Goal: Information Seeking & Learning: Check status

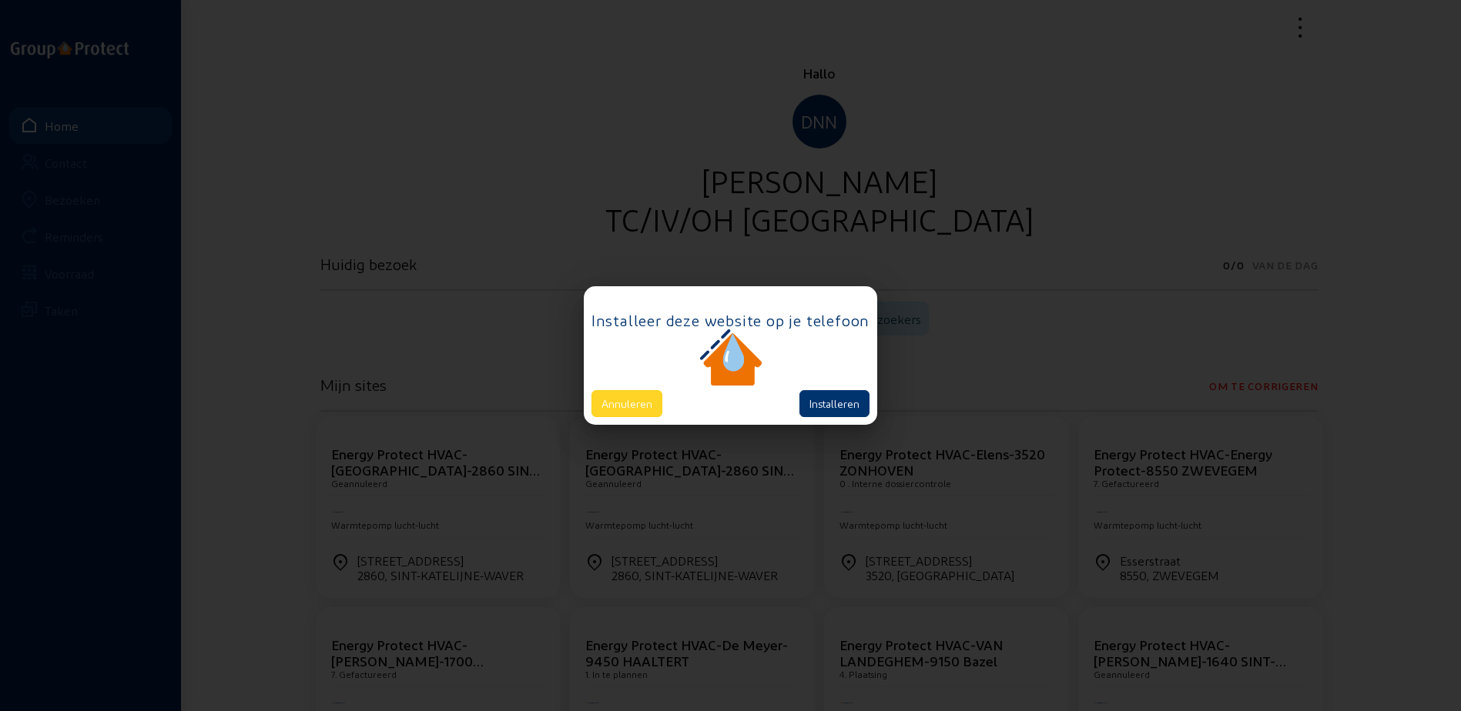
click at [624, 416] on button "Annuleren" at bounding box center [626, 403] width 71 height 27
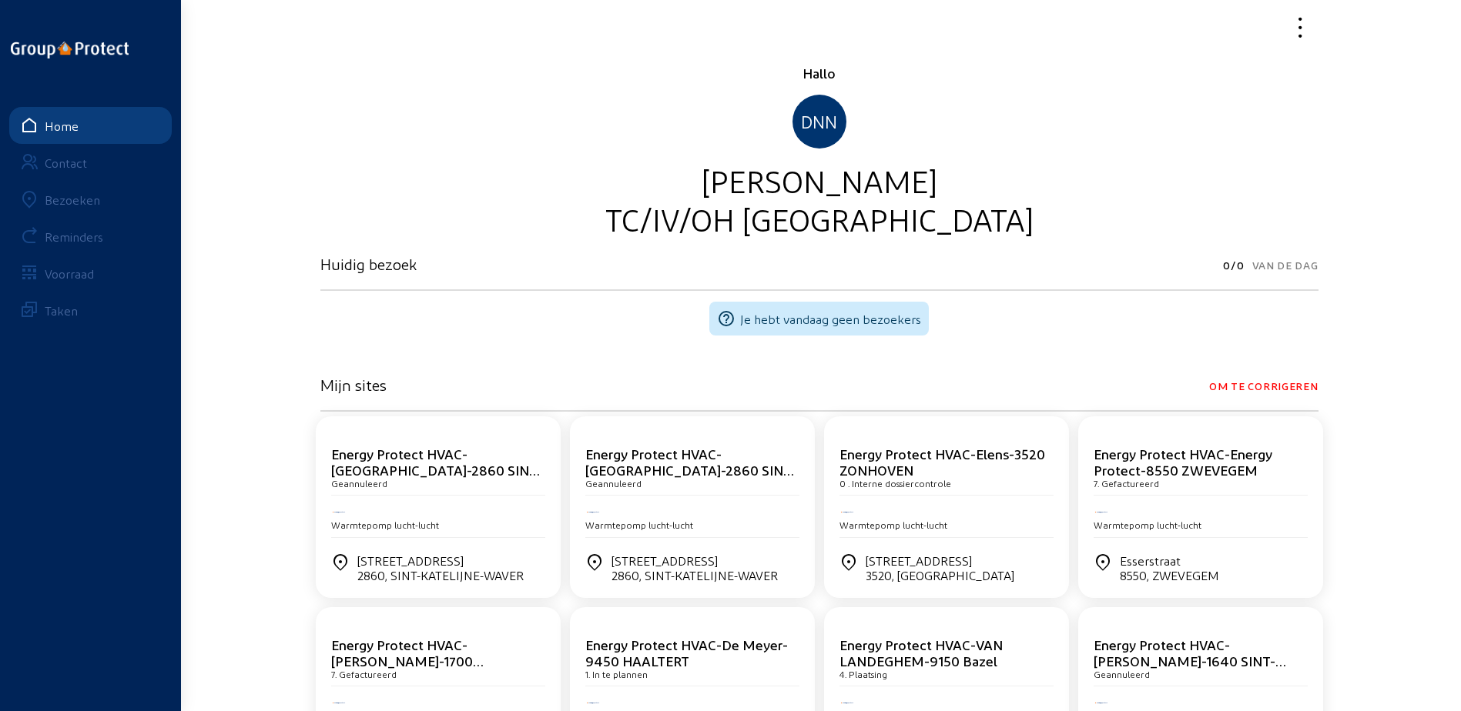
click at [72, 194] on div "Bezoeken" at bounding box center [72, 199] width 55 height 15
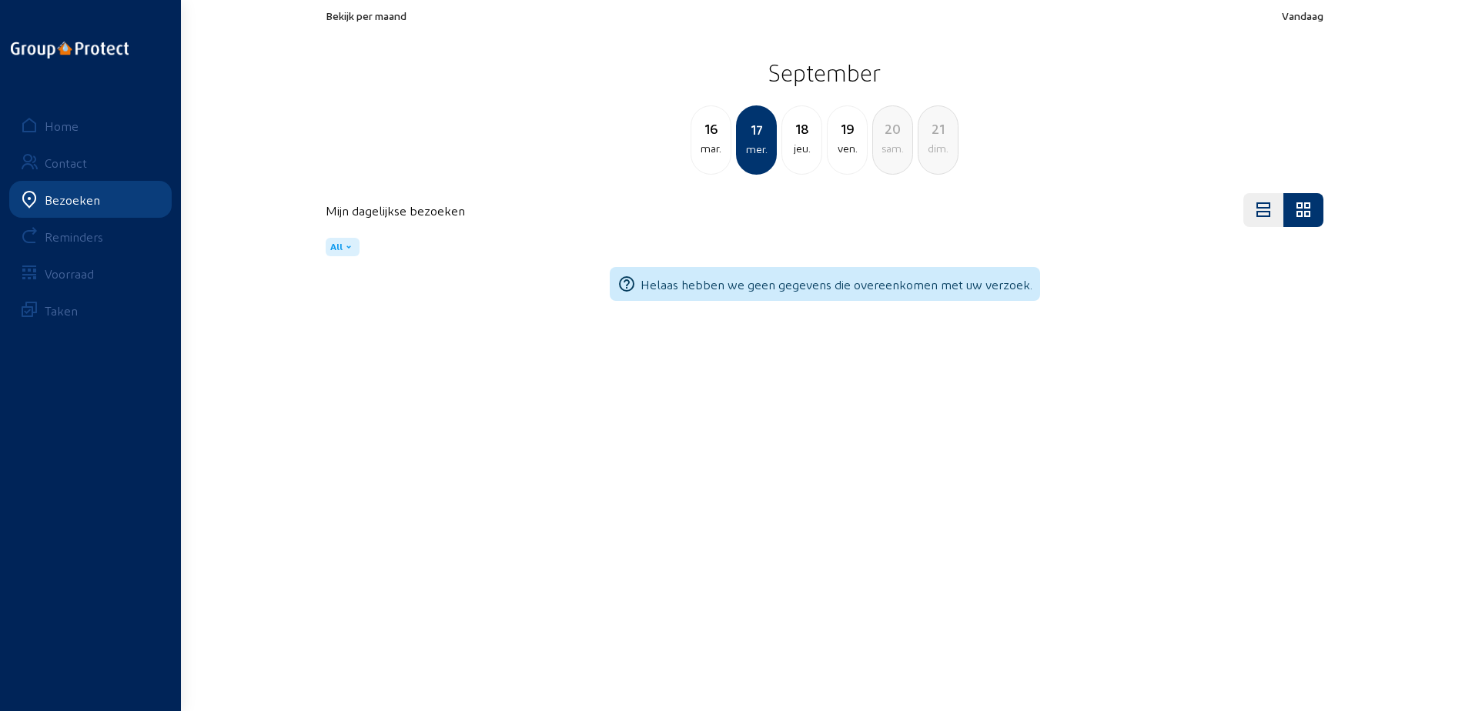
click at [374, 20] on span "Bekijk per maand" at bounding box center [366, 15] width 81 height 13
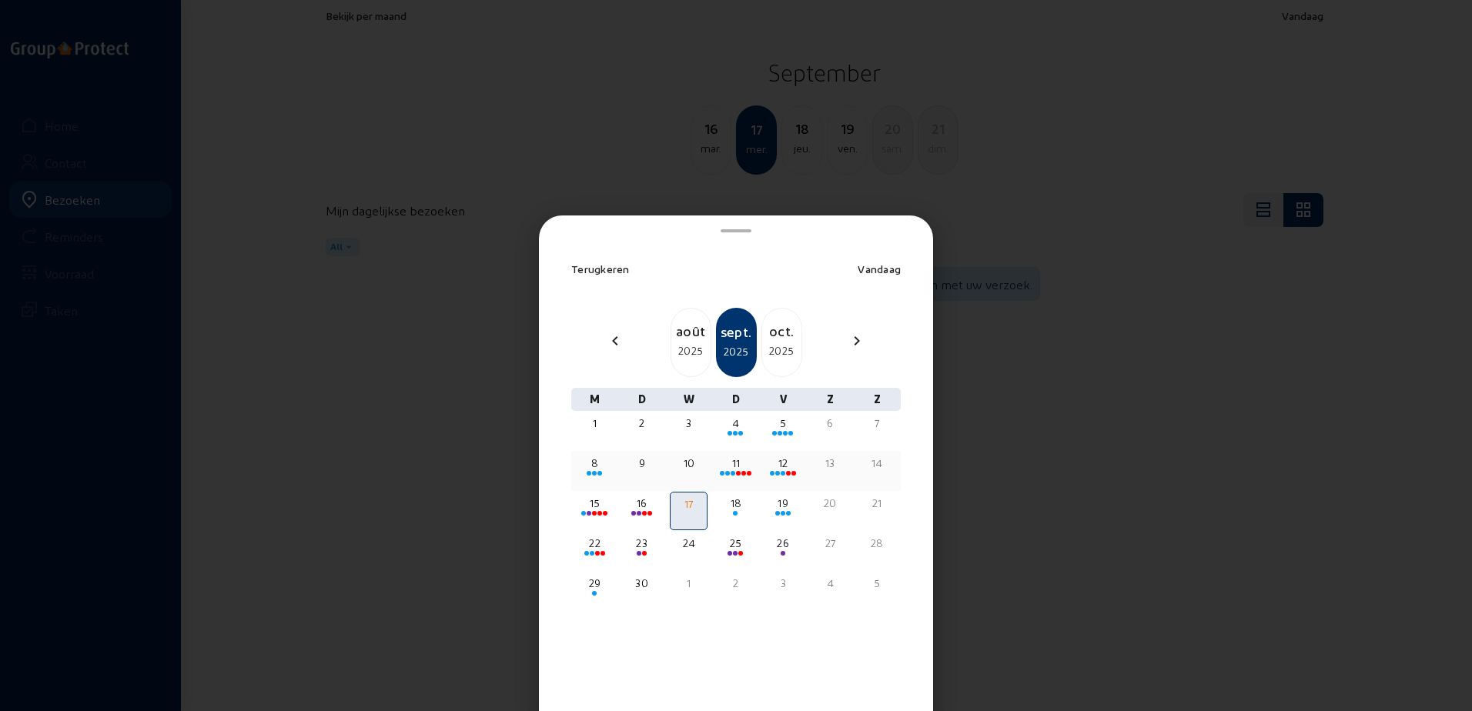
click at [594, 463] on div "8" at bounding box center [594, 463] width 35 height 15
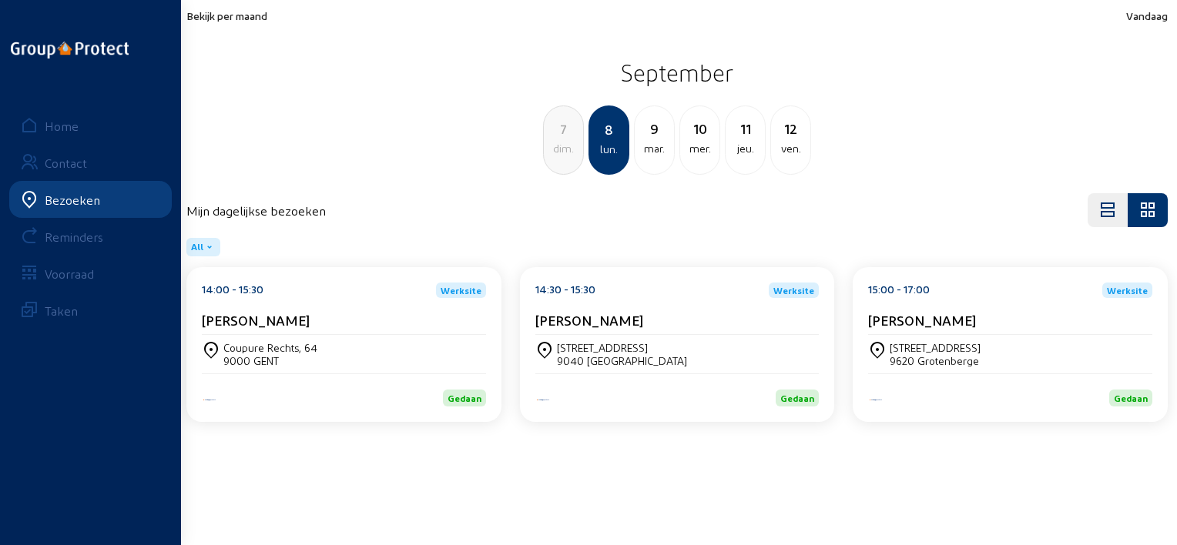
click at [250, 18] on span "Bekijk per maand" at bounding box center [226, 15] width 81 height 13
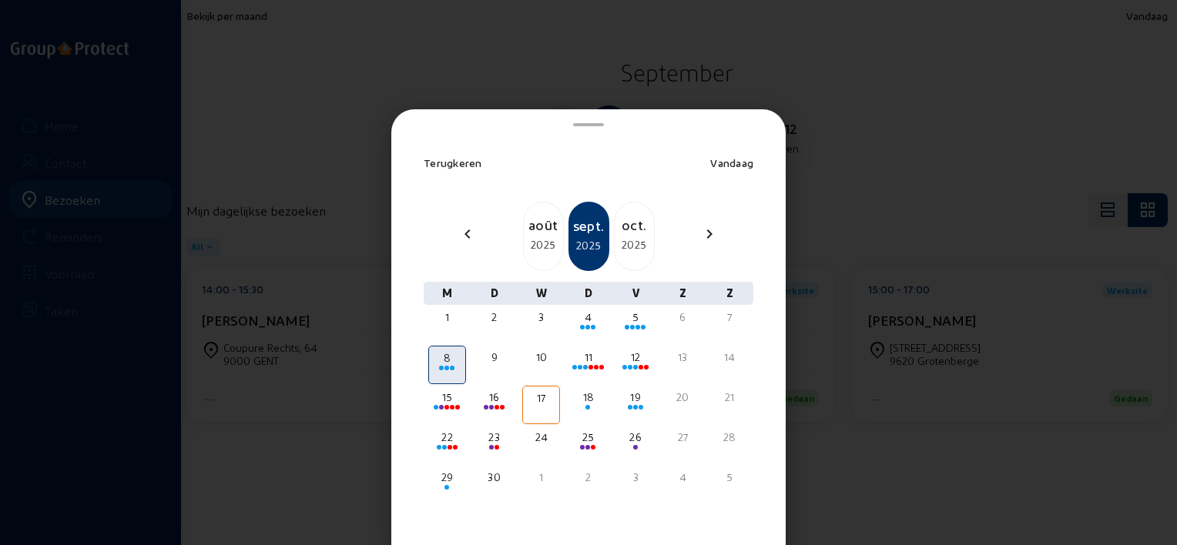
click at [382, 88] on div at bounding box center [588, 272] width 1177 height 545
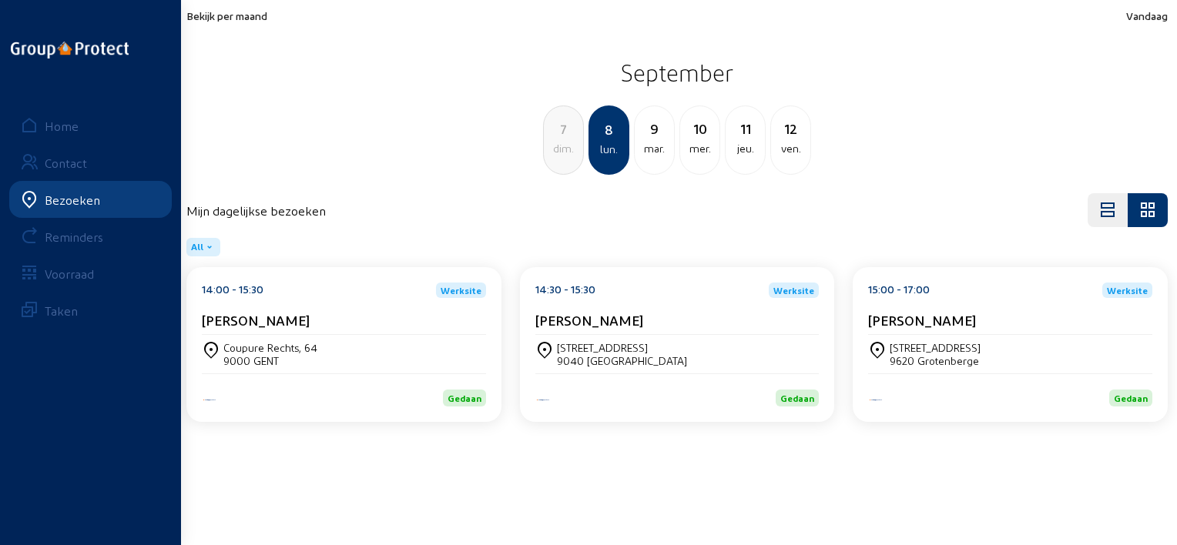
click at [381, 299] on div "14:00 - 15:30 Werksite Wim Vernaeve" at bounding box center [344, 309] width 284 height 52
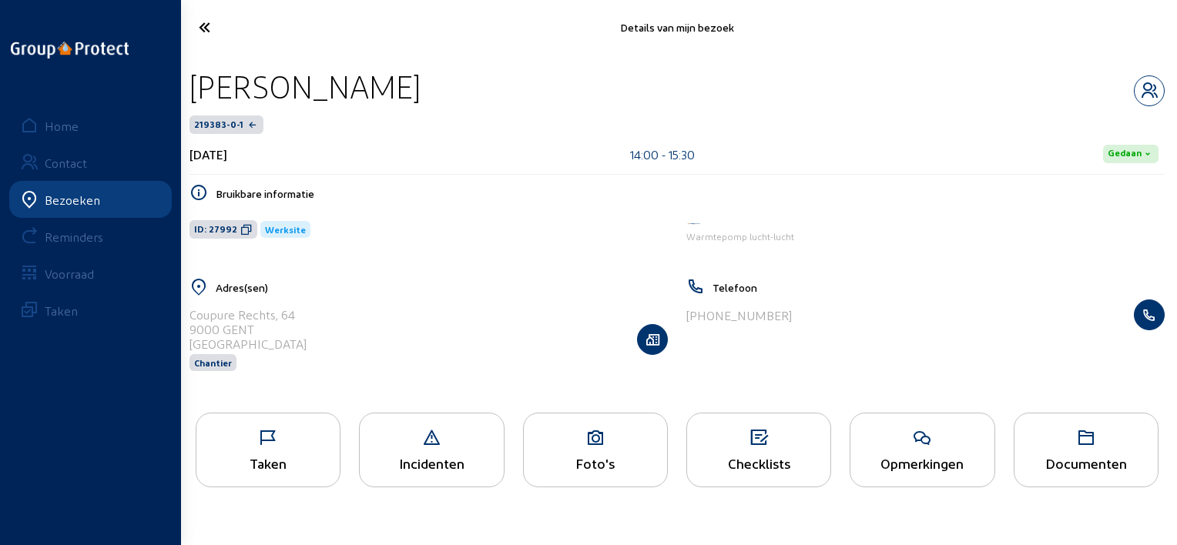
drag, startPoint x: 406, startPoint y: 83, endPoint x: 186, endPoint y: 58, distance: 220.9
click at [186, 58] on div "Wim Vernaeve 219383-0-1 8 september 2025 14:00 - 15:30 Gedaan Bruikbare informa…" at bounding box center [676, 229] width 999 height 349
copy div "Wim Vernaeve"
click at [205, 28] on icon at bounding box center [260, 27] width 139 height 27
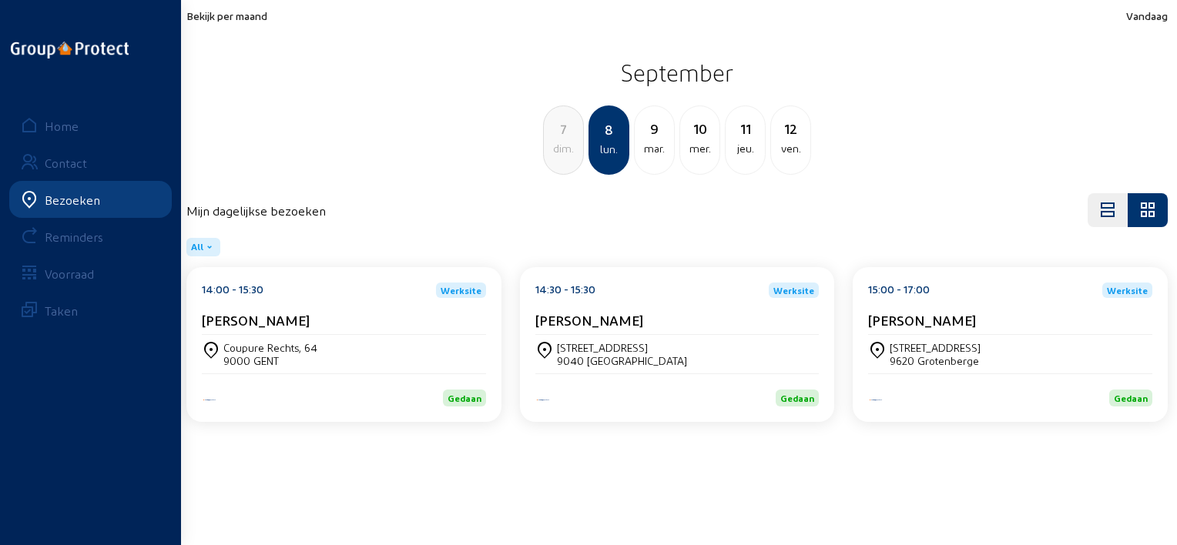
click at [665, 296] on div "14:30 - 15:30 Werksite" at bounding box center [677, 290] width 284 height 15
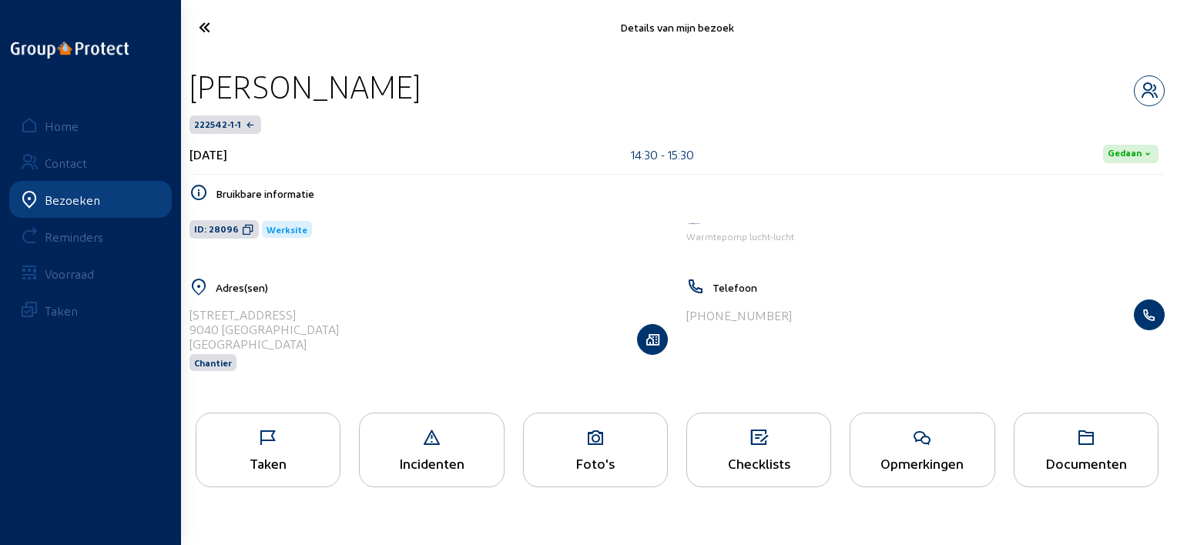
drag, startPoint x: 470, startPoint y: 94, endPoint x: 193, endPoint y: 75, distance: 277.1
click at [193, 75] on div "VERONIQUE CLAUS" at bounding box center [676, 86] width 975 height 39
copy div "VERONIQUE CLAUS"
click at [215, 26] on icon at bounding box center [260, 27] width 139 height 27
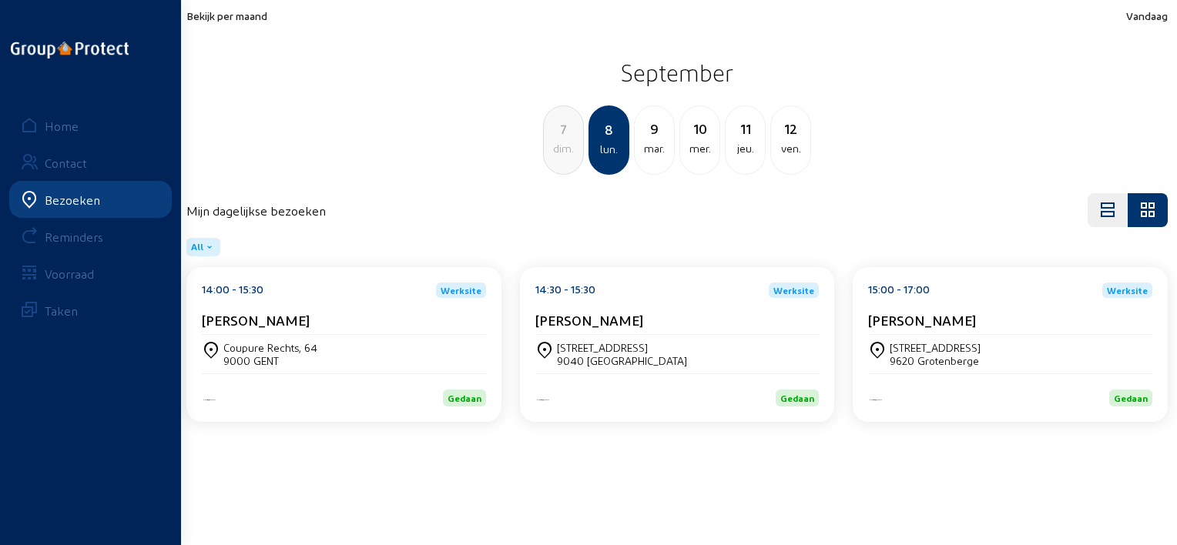
click at [922, 300] on div "15:00 - 17:00 Werksite Johan Pluym" at bounding box center [1010, 309] width 284 height 52
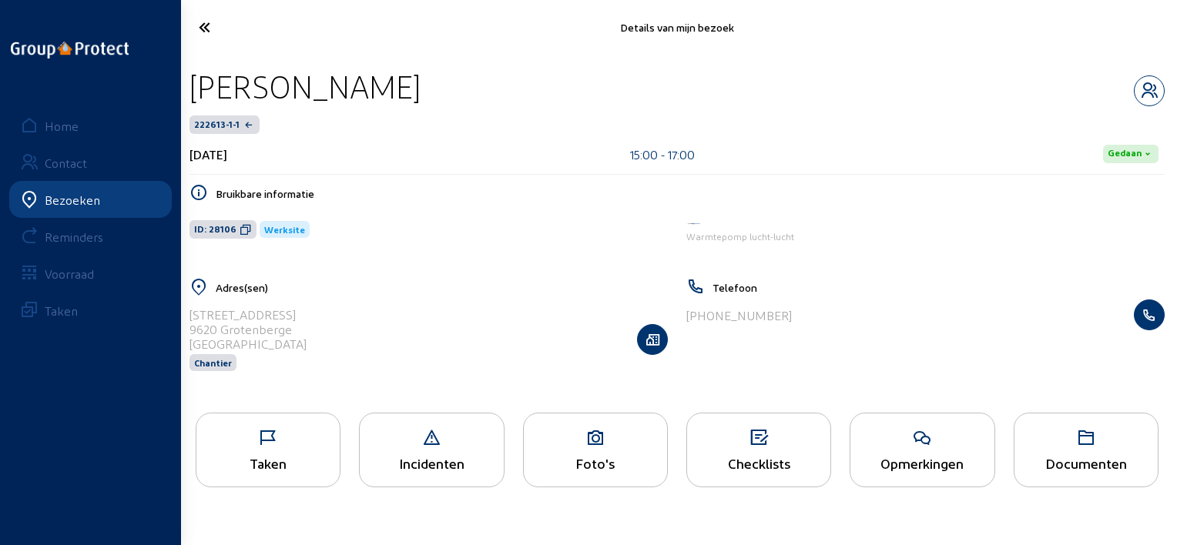
drag, startPoint x: 400, startPoint y: 80, endPoint x: 191, endPoint y: 83, distance: 208.7
click at [191, 83] on div "Johan Pluym" at bounding box center [676, 86] width 975 height 39
copy div "Johan Pluym"
click at [316, 431] on icon at bounding box center [267, 438] width 143 height 18
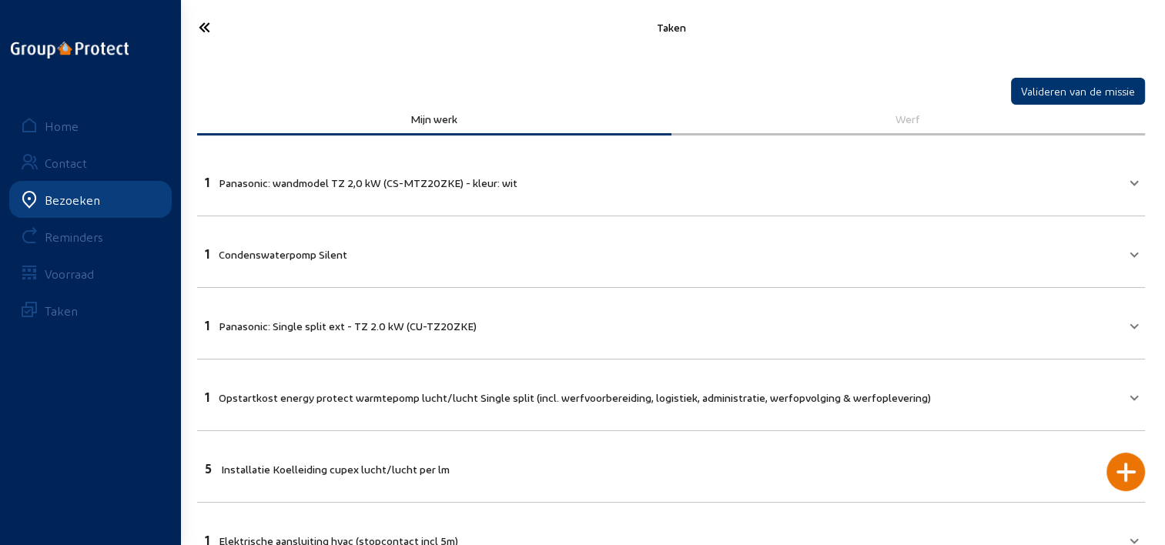
click at [202, 26] on icon at bounding box center [259, 27] width 137 height 27
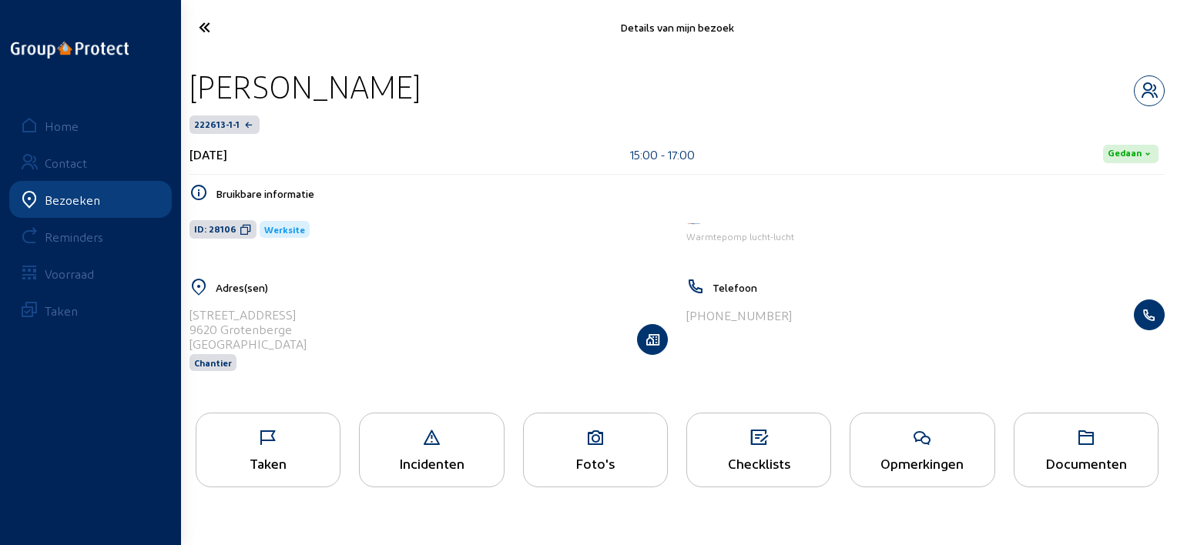
click at [206, 28] on icon at bounding box center [260, 27] width 139 height 27
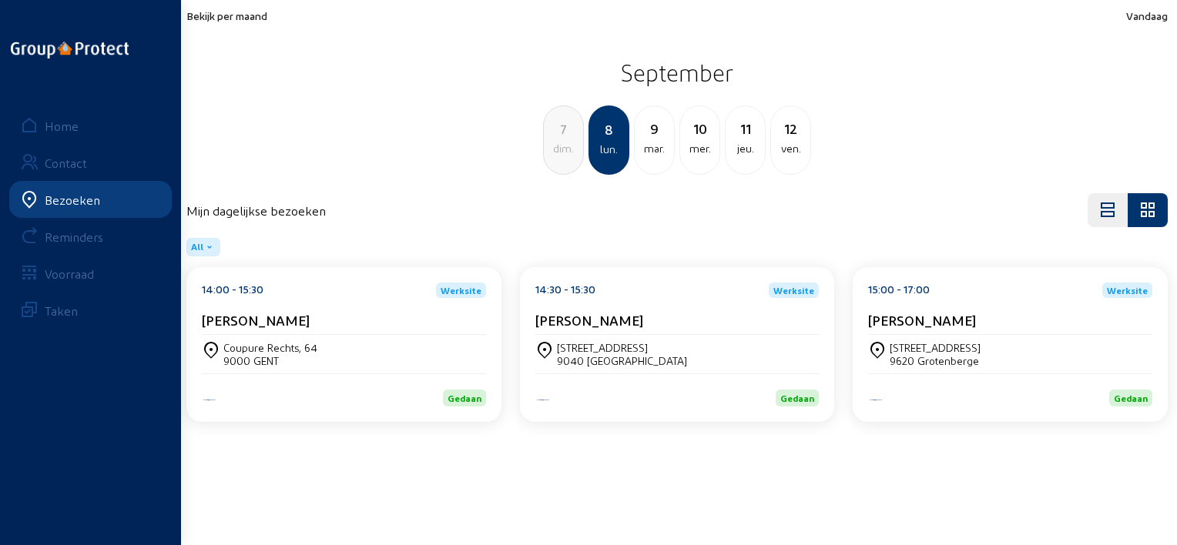
click at [219, 5] on div "Bekijk per maand Vandaag September 7 dim. 8 lun. 9 mar. 10 mer. 11 jeu. 12 ven." at bounding box center [676, 92] width 999 height 184
click at [656, 134] on div "9" at bounding box center [653, 129] width 39 height 22
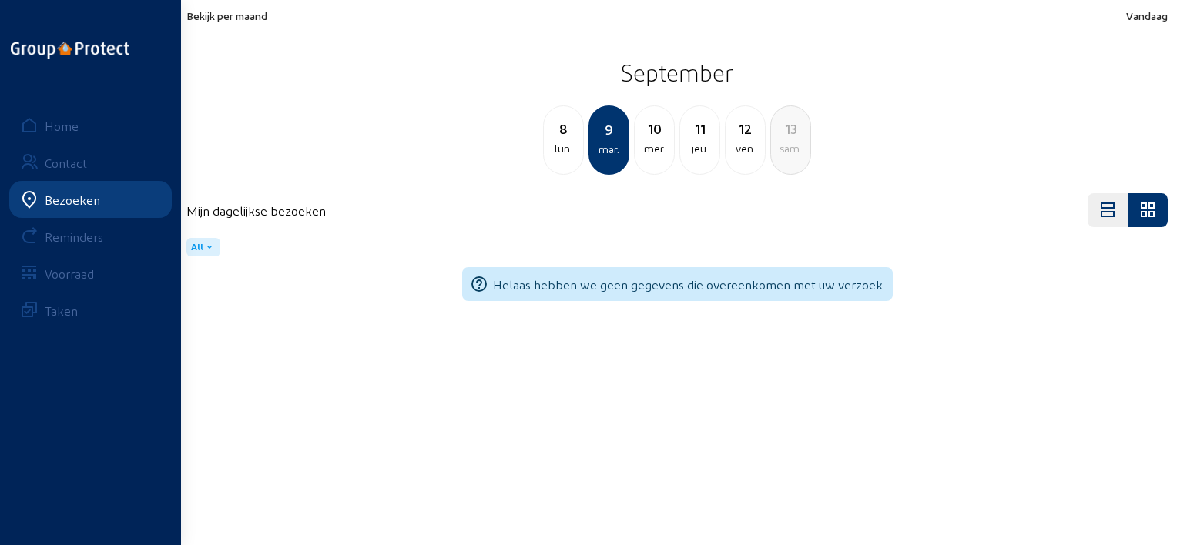
click at [254, 13] on span "Bekijk per maand" at bounding box center [226, 15] width 81 height 13
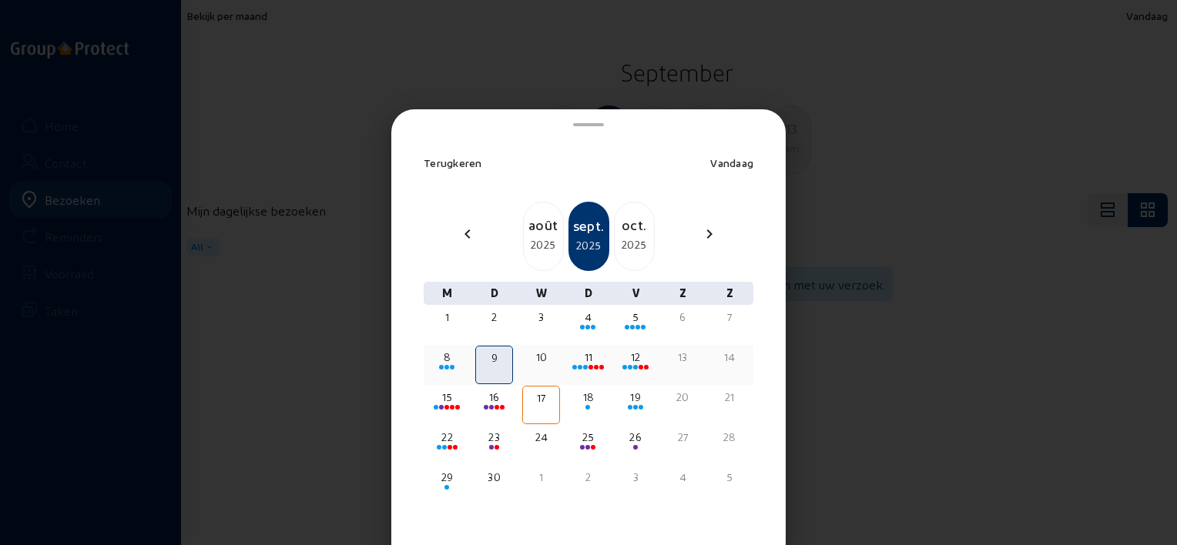
click at [591, 358] on div "11" at bounding box center [588, 357] width 35 height 15
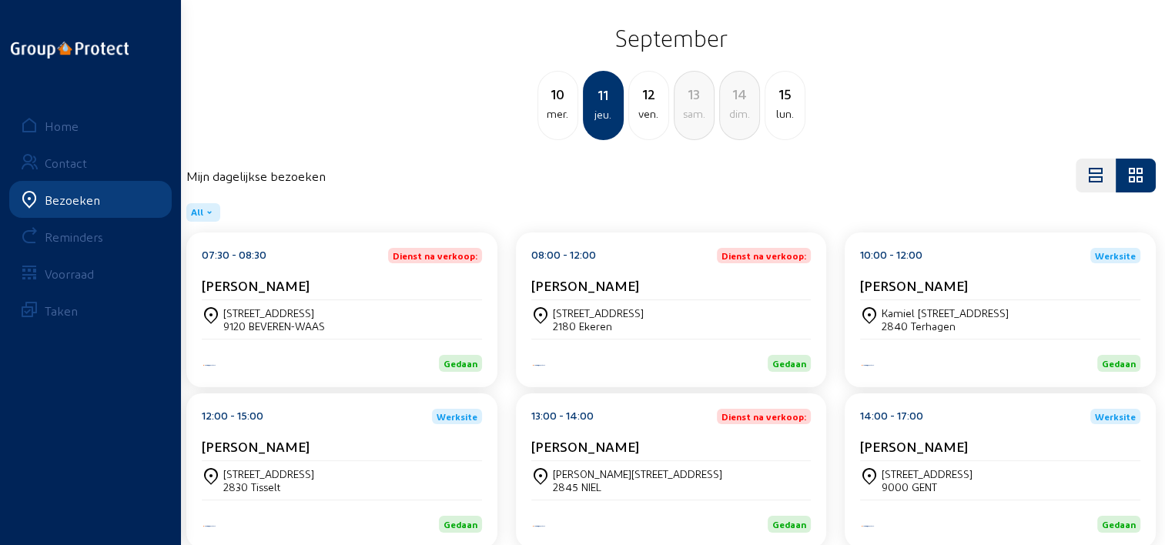
scroll to position [64, 0]
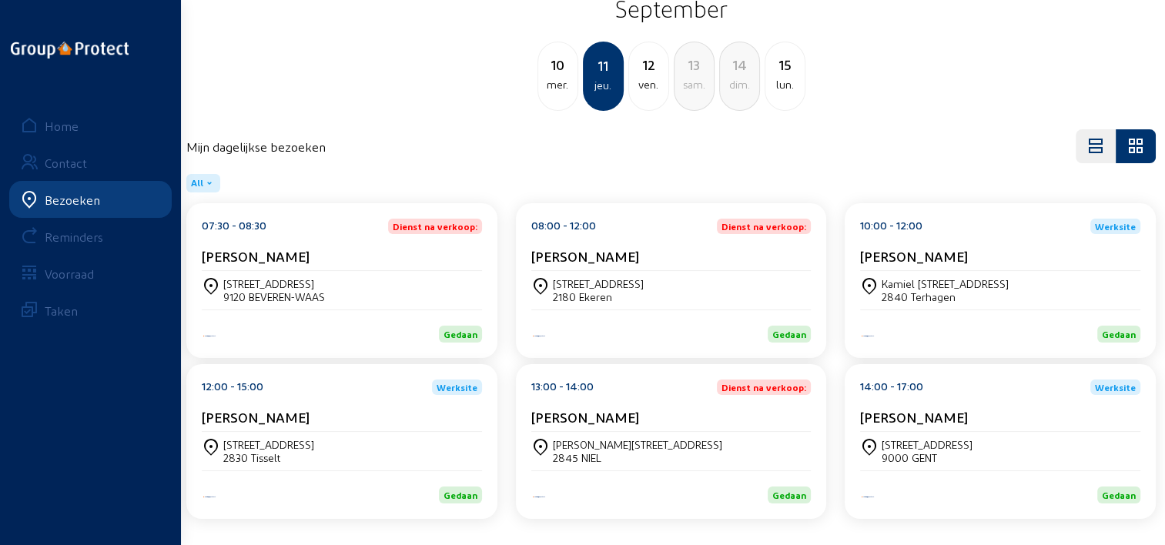
click at [290, 249] on cam-card-title "Stephan De Witte" at bounding box center [256, 256] width 108 height 16
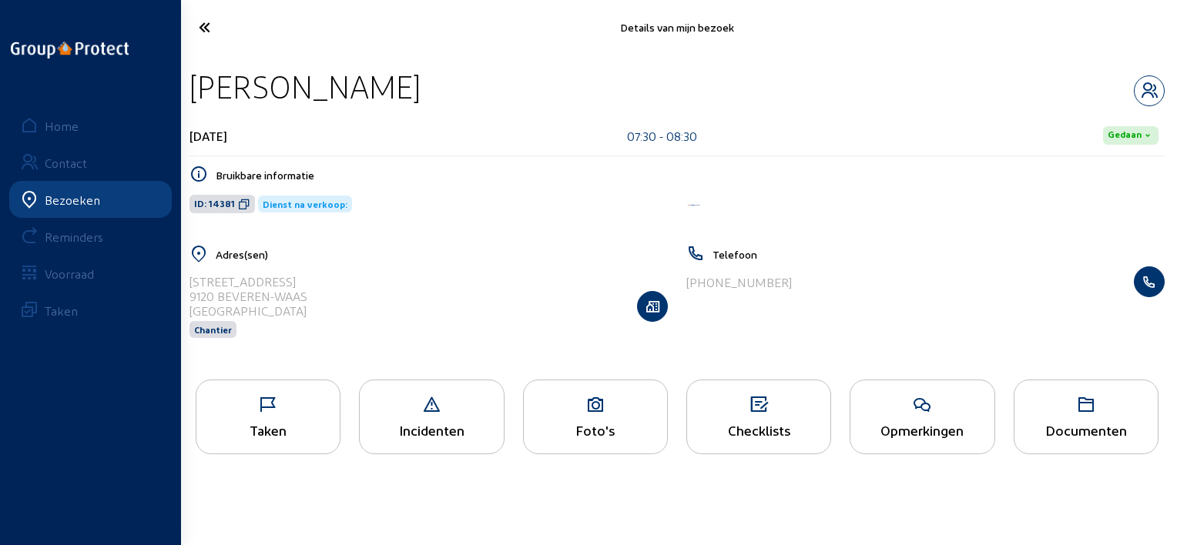
drag, startPoint x: 434, startPoint y: 92, endPoint x: 193, endPoint y: 103, distance: 241.2
click at [193, 103] on div "Stephan De Witte" at bounding box center [676, 86] width 975 height 39
copy div "Stephan De Witte"
click at [909, 400] on icon at bounding box center [921, 405] width 143 height 18
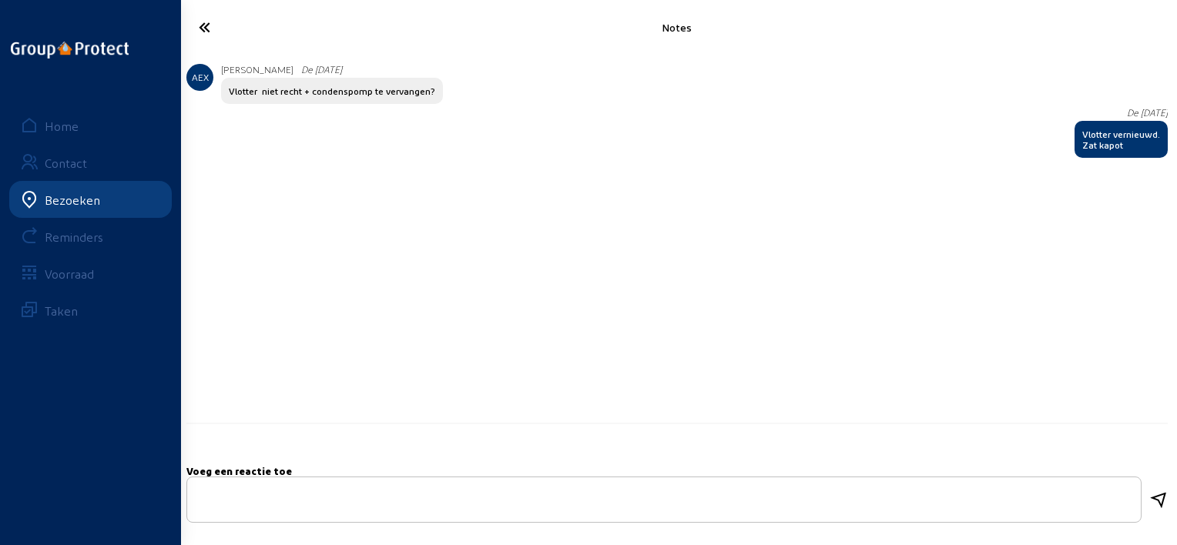
click at [222, 27] on icon at bounding box center [260, 27] width 139 height 27
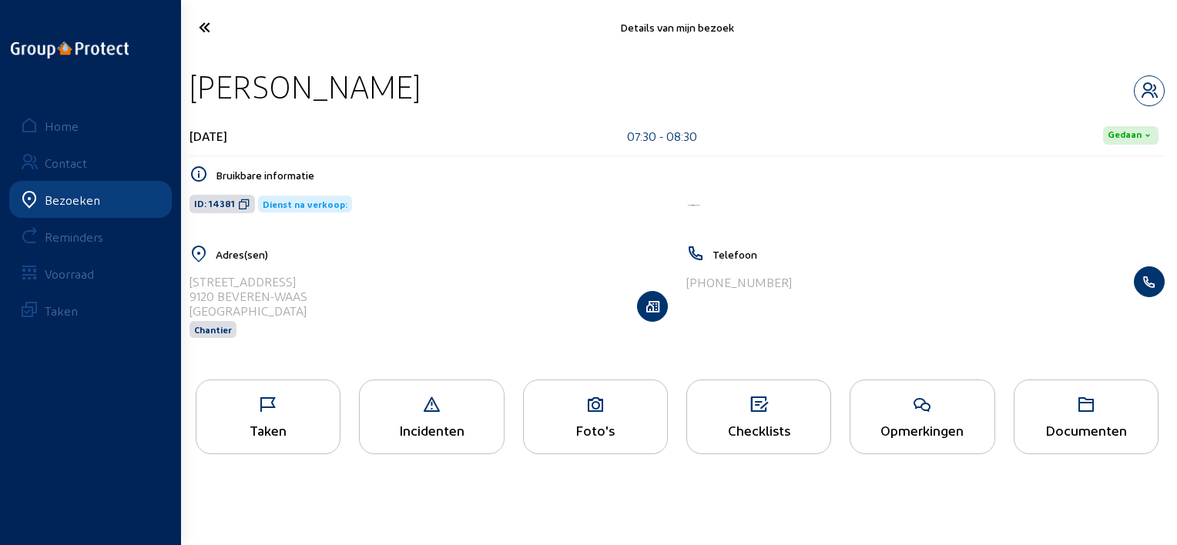
click at [212, 28] on icon at bounding box center [260, 27] width 139 height 27
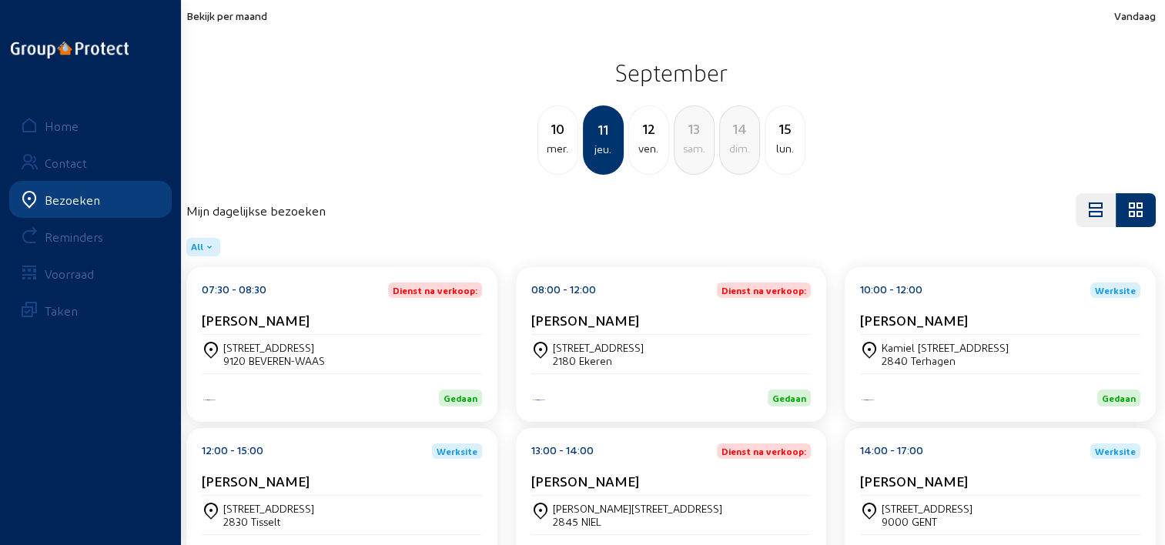
click at [622, 306] on div "08:00 - 12:00 Dienst na verkoop: Johan Van Alsenoy" at bounding box center [671, 309] width 280 height 52
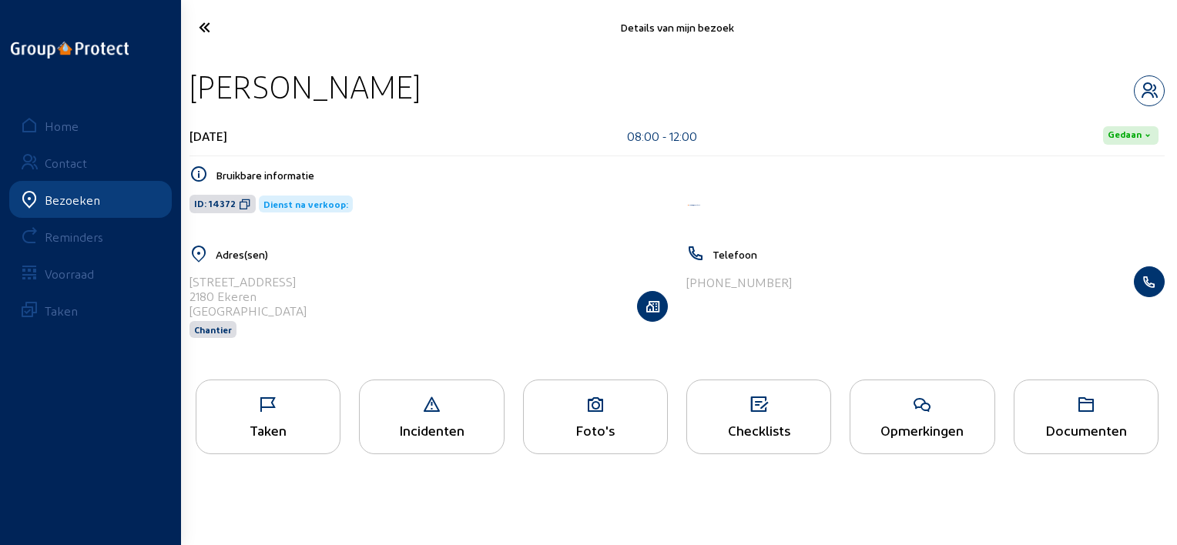
drag, startPoint x: 474, startPoint y: 90, endPoint x: 192, endPoint y: 74, distance: 283.0
click at [192, 74] on div "Johan Van Alsenoy" at bounding box center [676, 86] width 975 height 39
copy div "Johan Van Alsenoy"
click at [890, 403] on icon at bounding box center [921, 405] width 143 height 18
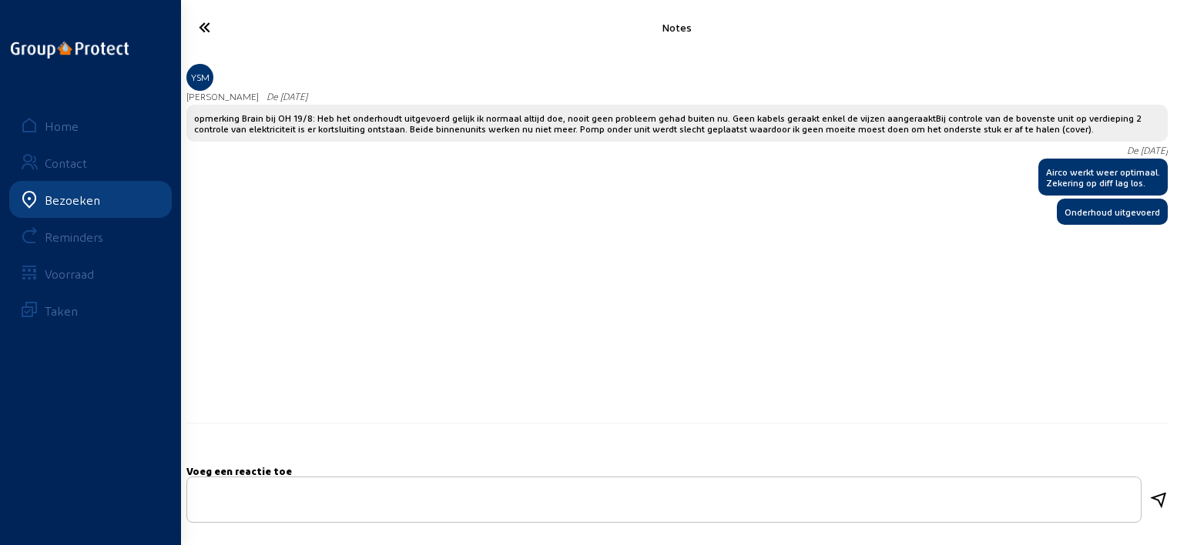
click at [199, 25] on icon at bounding box center [260, 27] width 139 height 27
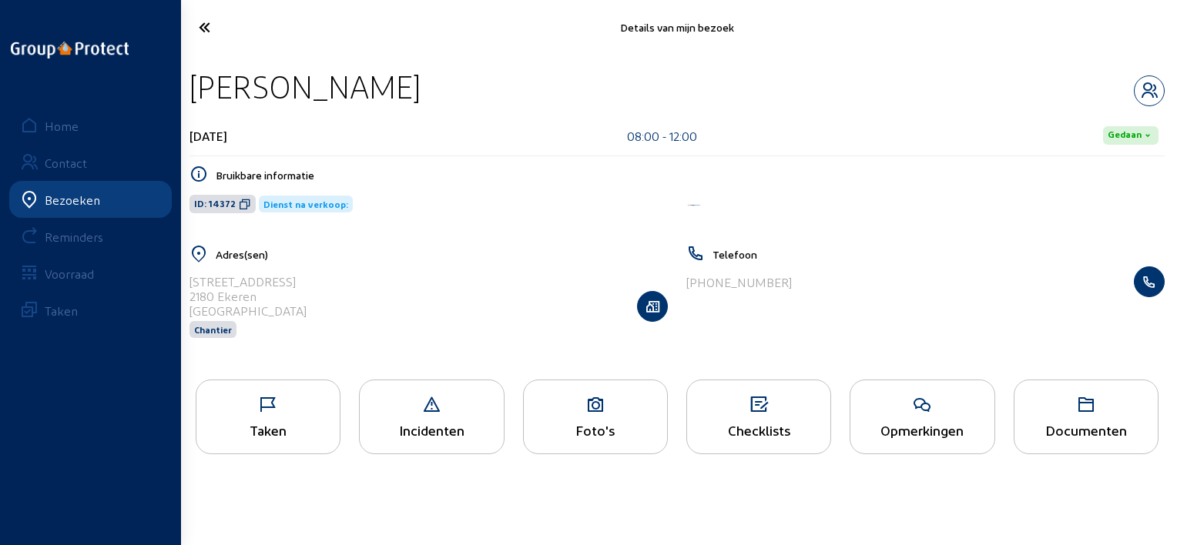
click at [225, 44] on cam-font-icon at bounding box center [260, 27] width 148 height 36
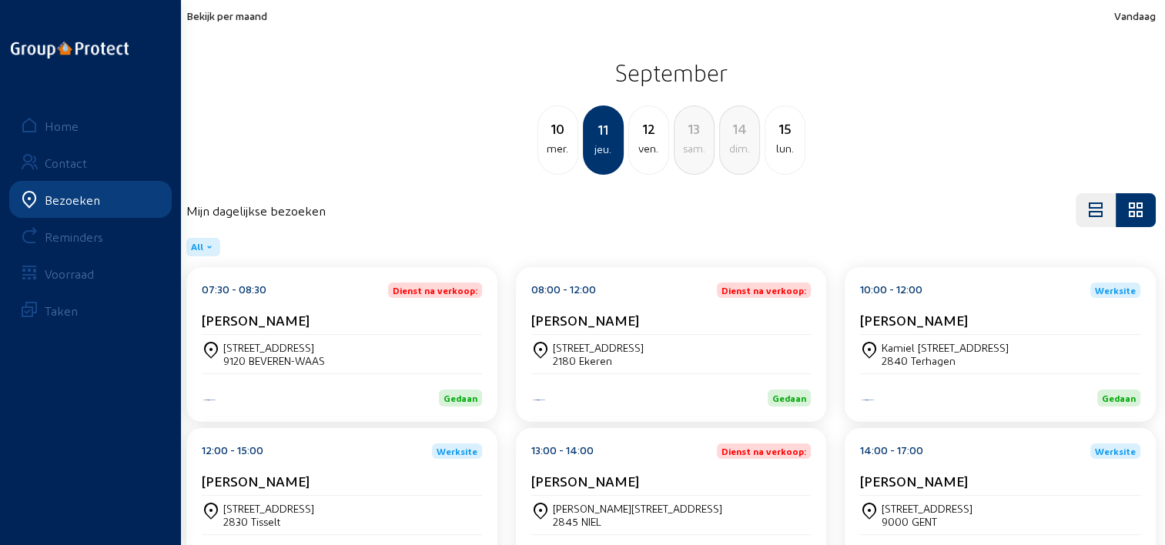
scroll to position [64, 0]
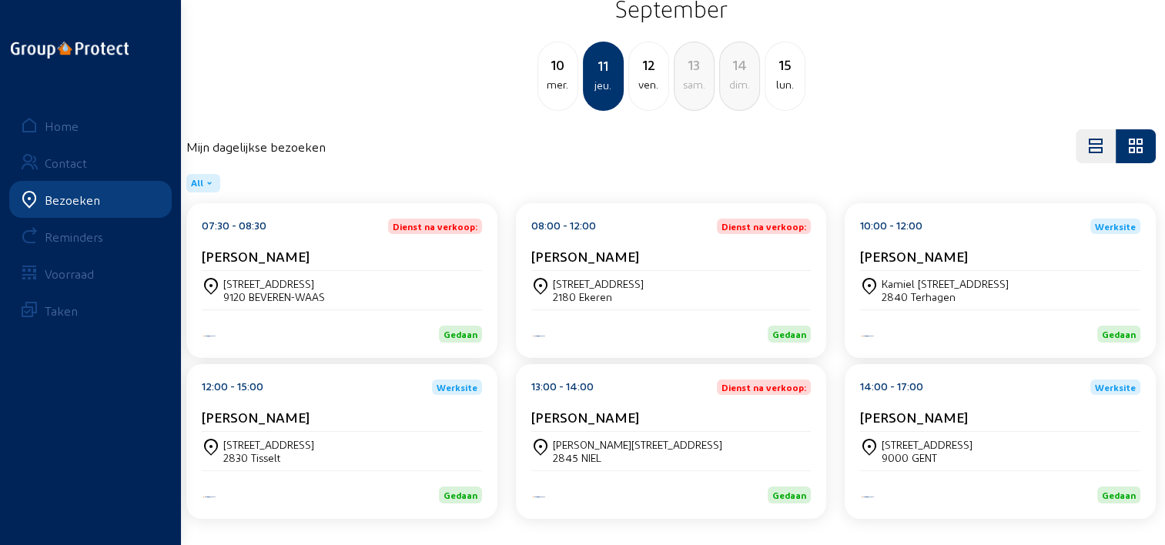
click at [941, 280] on div "Kamiel Huysmansstraat 2" at bounding box center [945, 283] width 127 height 13
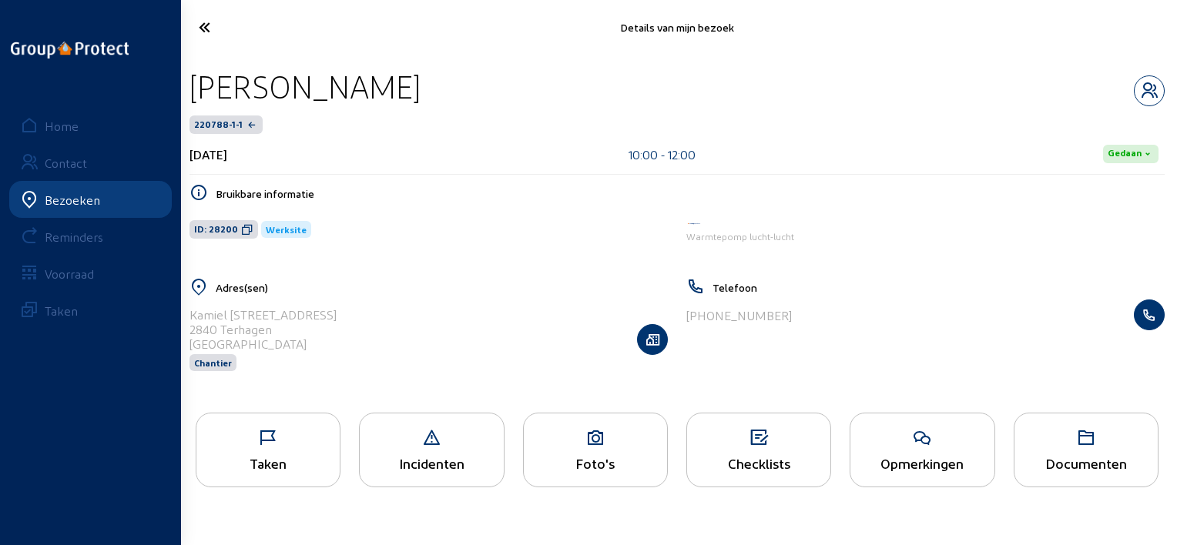
drag, startPoint x: 524, startPoint y: 85, endPoint x: 191, endPoint y: 80, distance: 332.7
click at [191, 80] on div "STEVE MATTHYSSENS" at bounding box center [676, 86] width 975 height 39
copy div "STEVE MATTHYSSENS"
click at [961, 471] on div "Opmerkingen" at bounding box center [921, 463] width 143 height 16
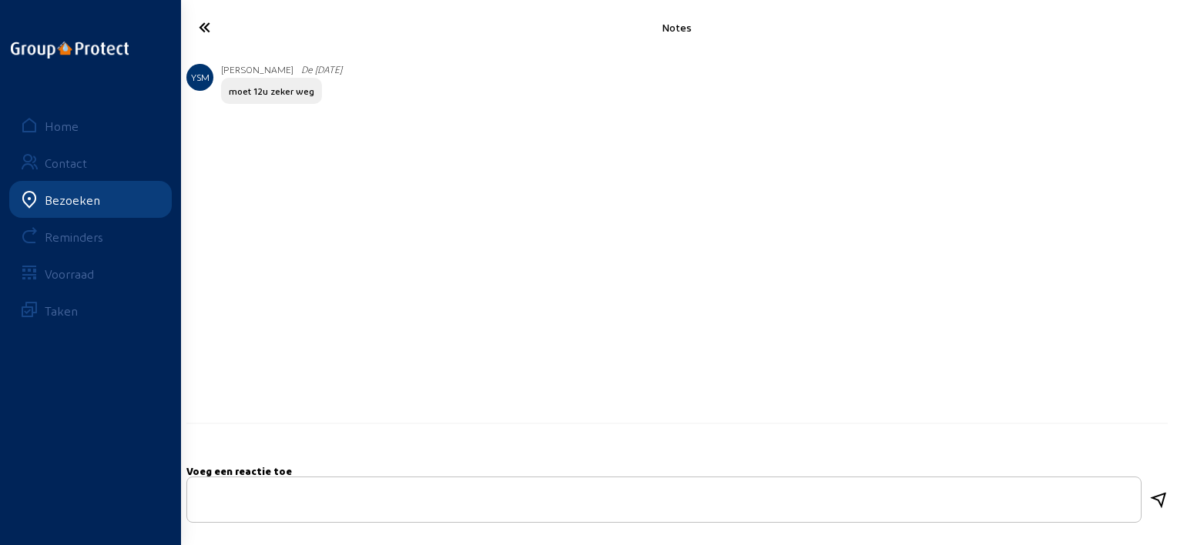
click at [206, 25] on icon at bounding box center [260, 27] width 139 height 27
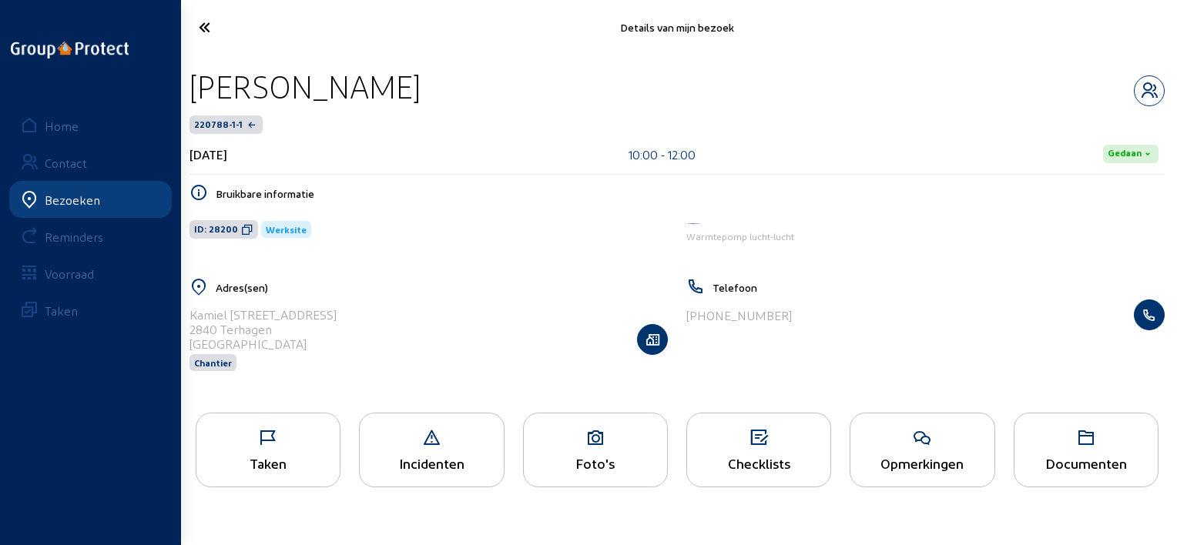
click at [326, 455] on div "Taken" at bounding box center [268, 450] width 145 height 75
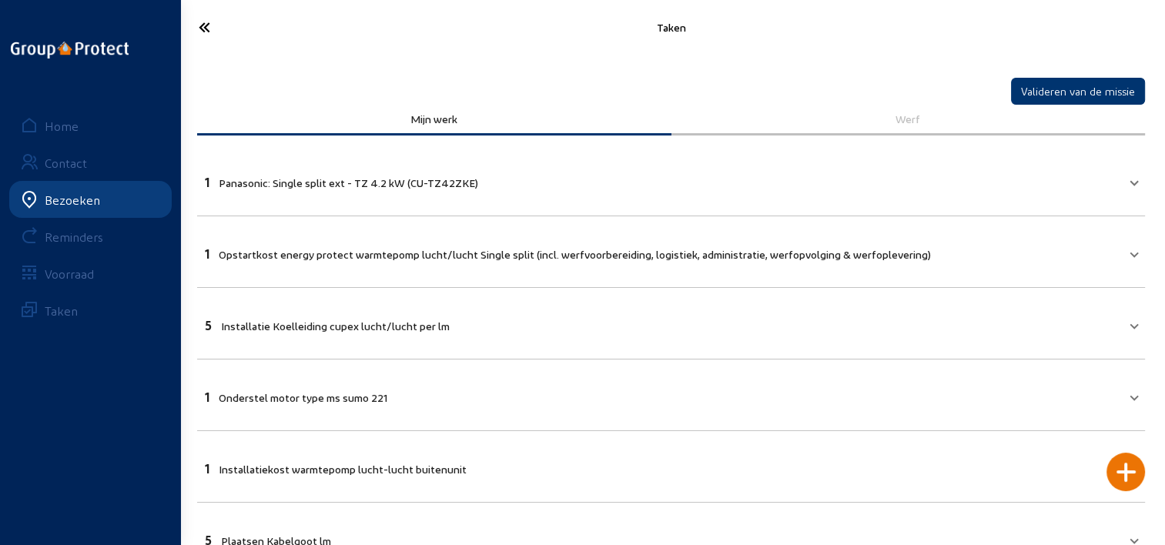
click at [191, 22] on icon at bounding box center [259, 27] width 137 height 27
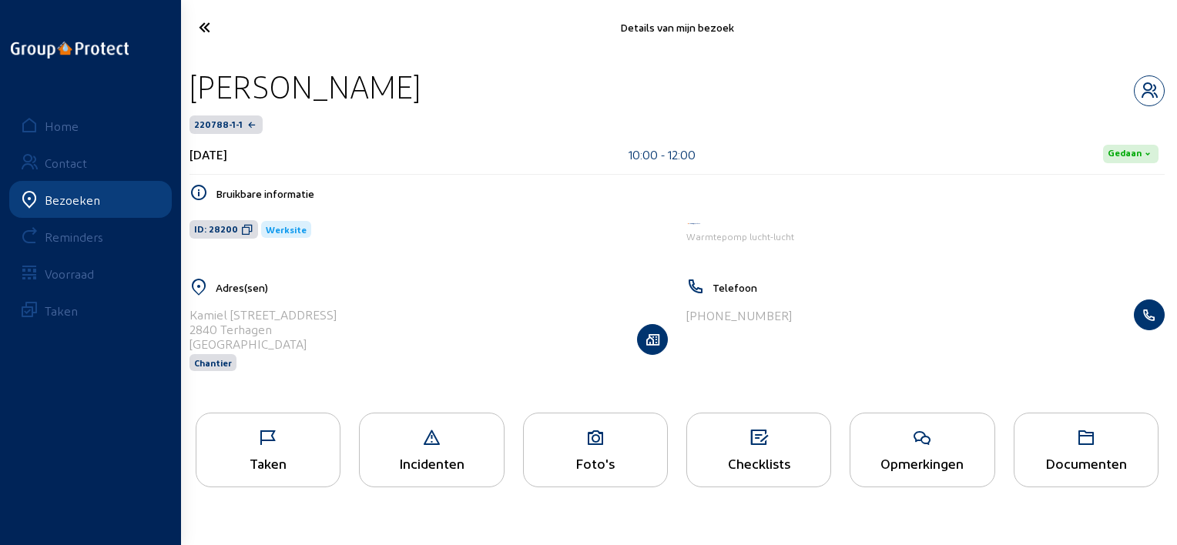
click at [218, 28] on icon at bounding box center [260, 27] width 139 height 27
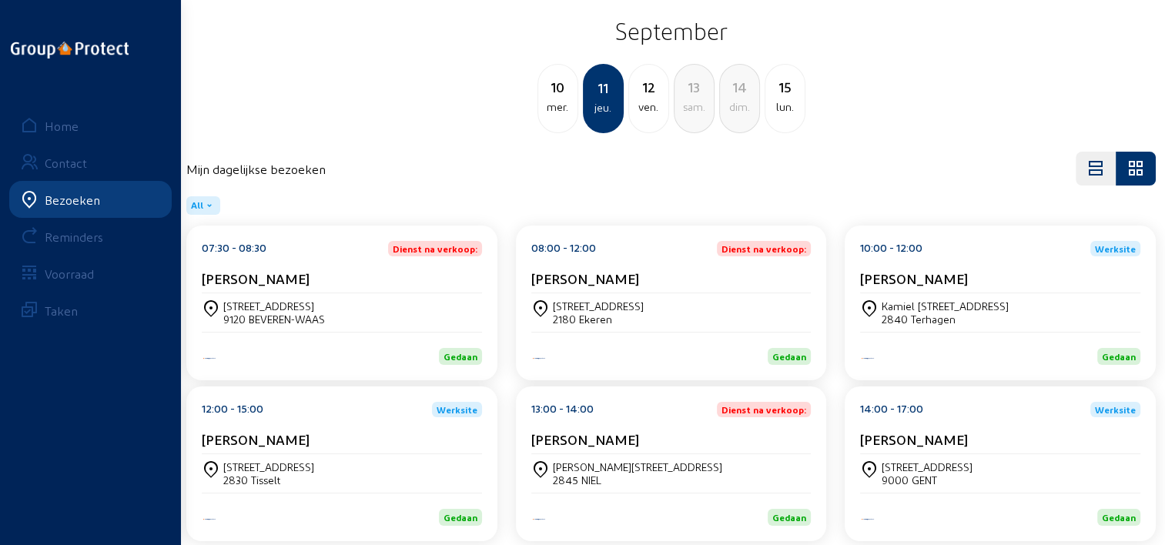
scroll to position [64, 0]
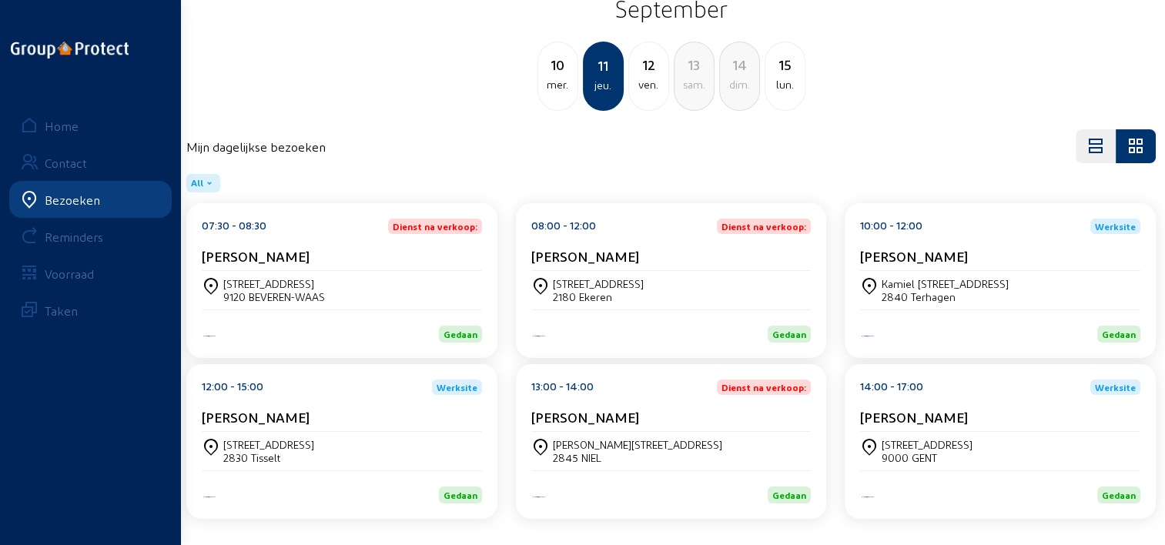
click at [355, 393] on div "12:00 - 15:00 Werksite" at bounding box center [342, 387] width 280 height 15
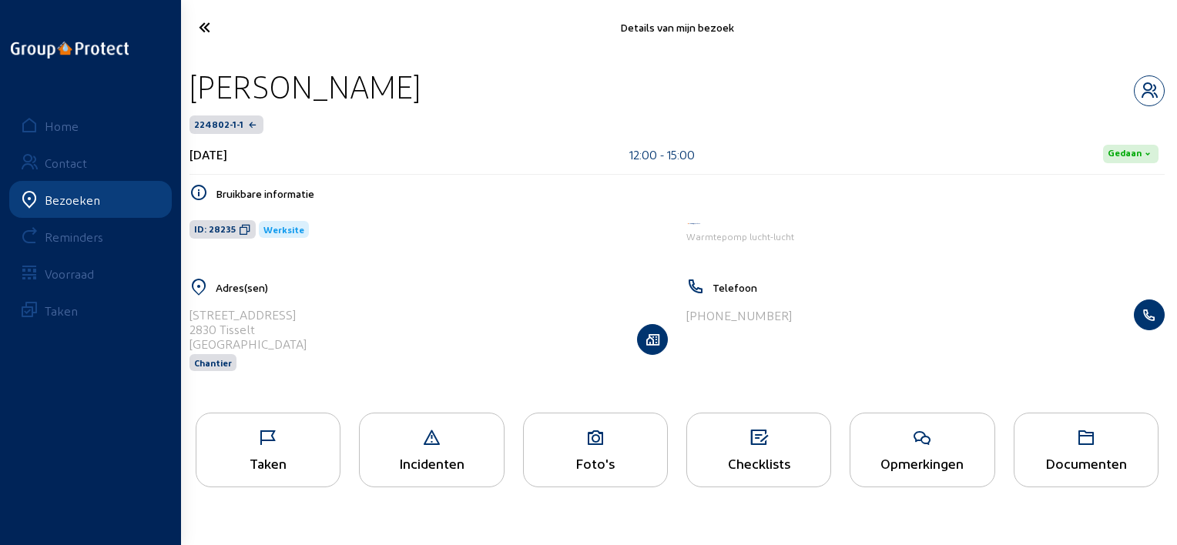
drag, startPoint x: 414, startPoint y: 84, endPoint x: 188, endPoint y: 89, distance: 226.4
click at [188, 89] on div "Leo Fierens 224802-1-1 11 september 2025 12:00 - 15:00 Gedaan Bruikbare informa…" at bounding box center [676, 229] width 999 height 349
copy div "Leo Fierens"
click at [262, 444] on icon at bounding box center [267, 438] width 143 height 18
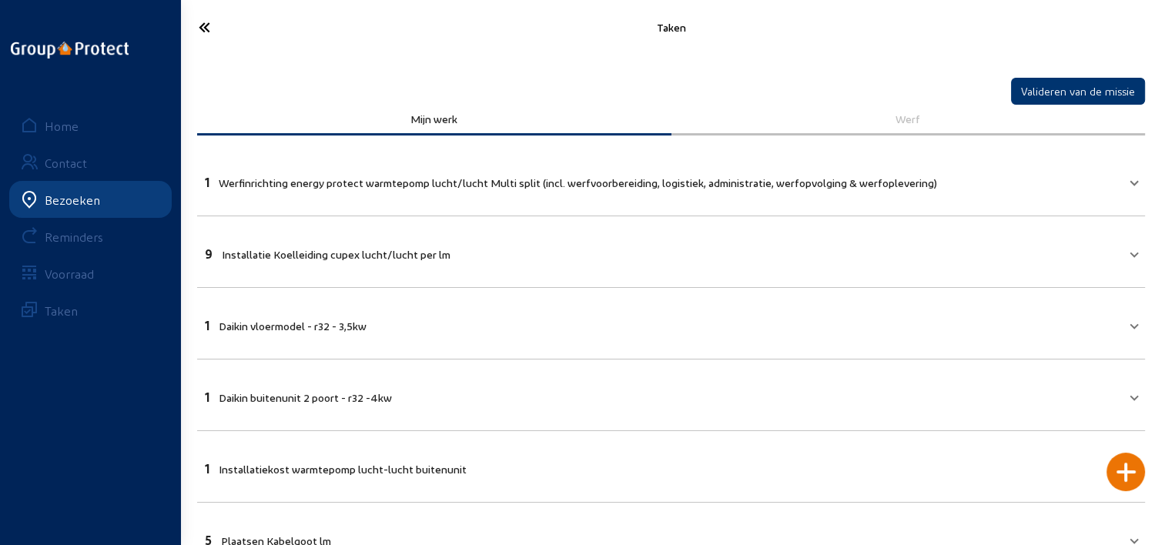
drag, startPoint x: 219, startPoint y: 43, endPoint x: 264, endPoint y: 48, distance: 44.9
click at [231, 43] on cam-font-icon at bounding box center [259, 27] width 146 height 36
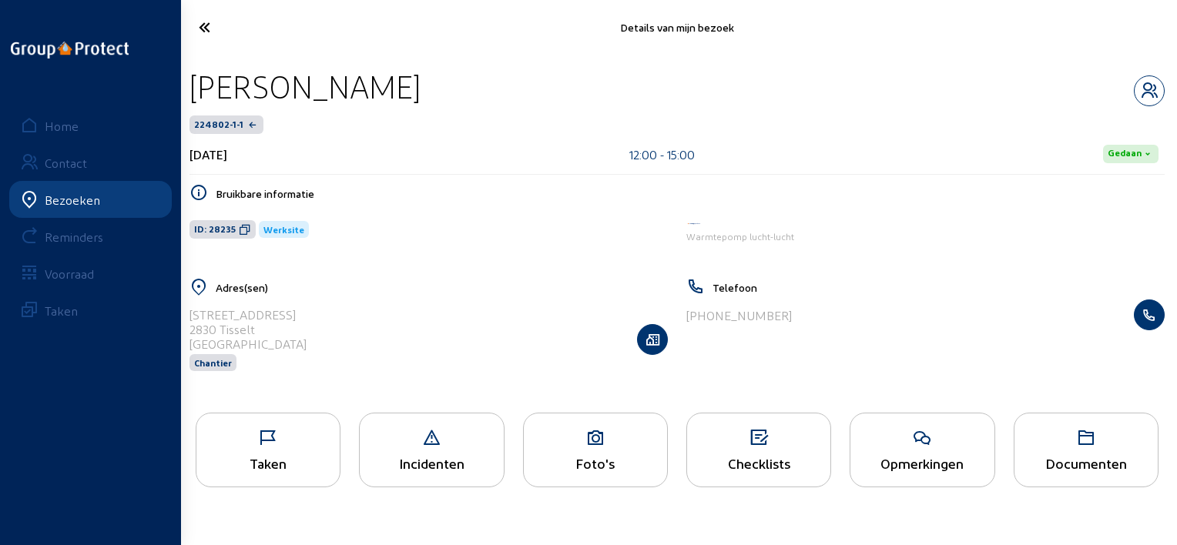
click at [229, 40] on icon at bounding box center [260, 27] width 139 height 27
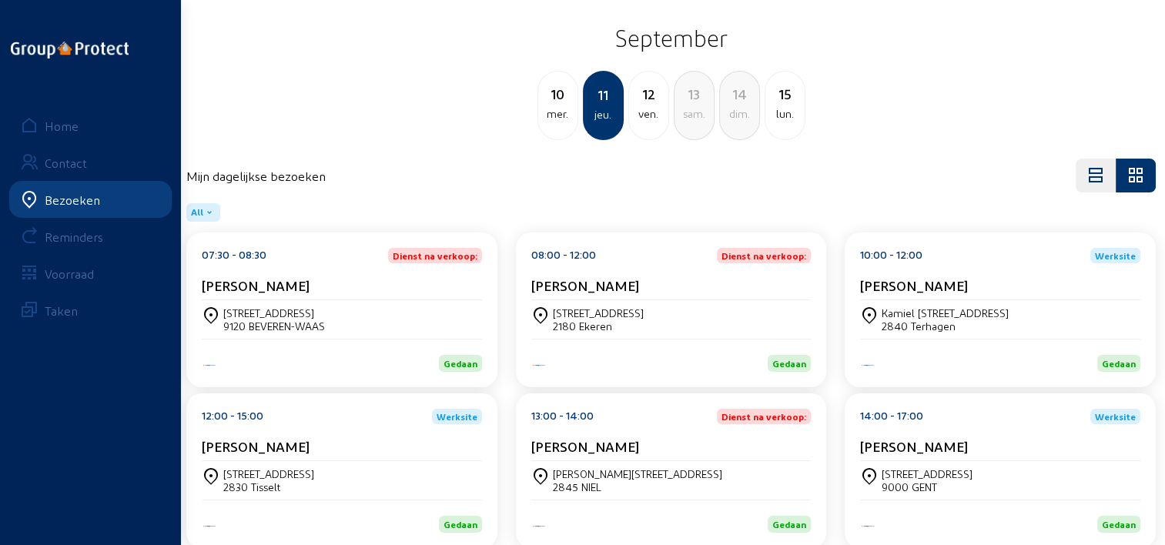
scroll to position [64, 0]
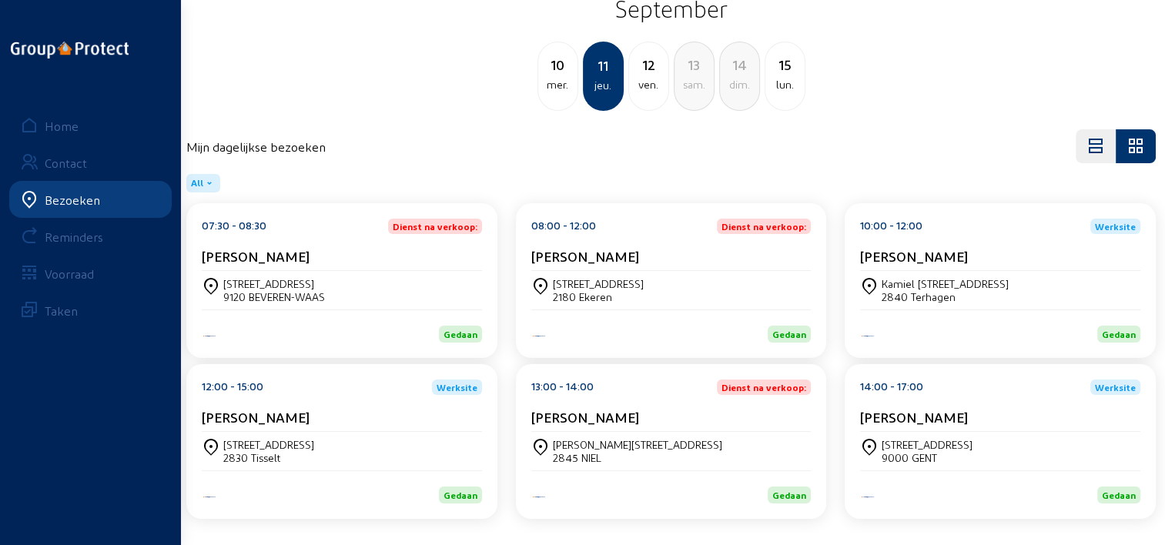
click at [632, 411] on div "Jenny Claes" at bounding box center [671, 417] width 280 height 16
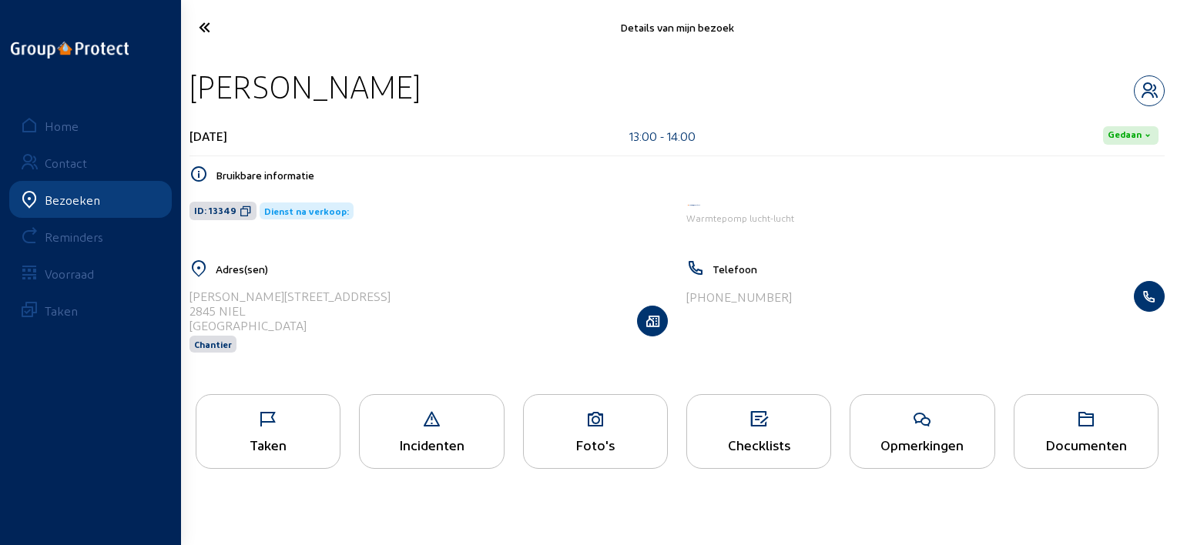
drag, startPoint x: 372, startPoint y: 85, endPoint x: 191, endPoint y: 75, distance: 181.2
click at [191, 75] on div "Jenny Claes" at bounding box center [676, 86] width 975 height 39
copy div "Jenny Claes"
click at [927, 444] on div "Opmerkingen" at bounding box center [921, 445] width 143 height 16
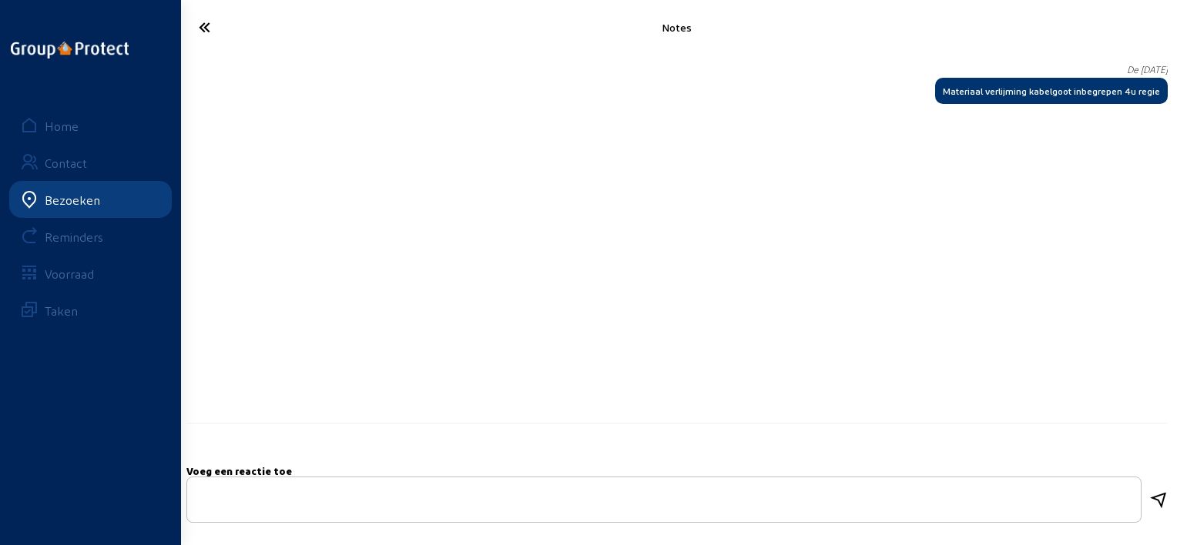
click at [196, 22] on icon at bounding box center [260, 27] width 139 height 27
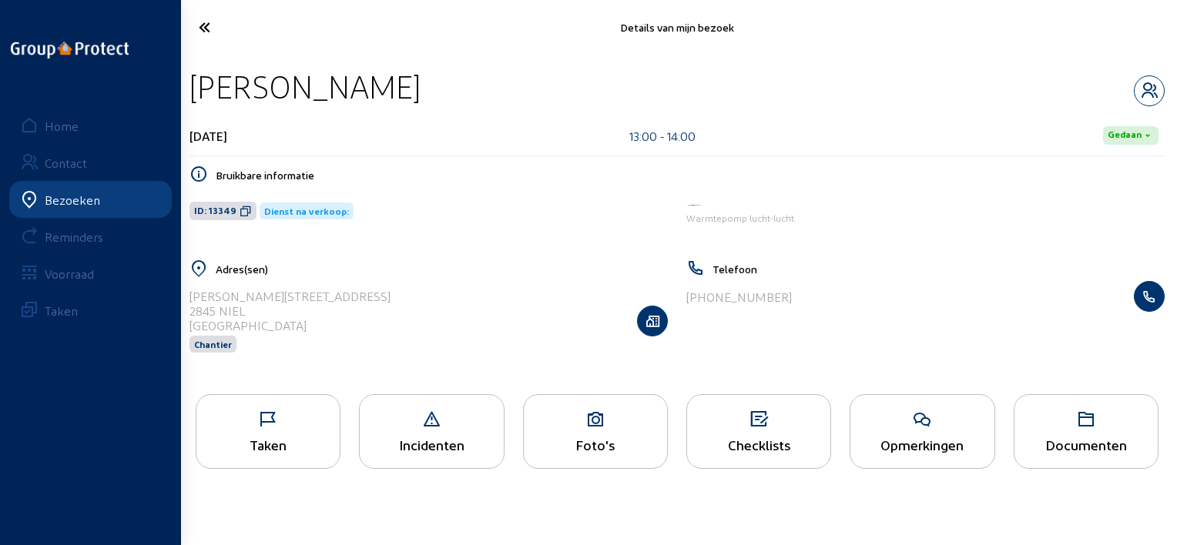
click at [219, 37] on icon at bounding box center [260, 27] width 139 height 27
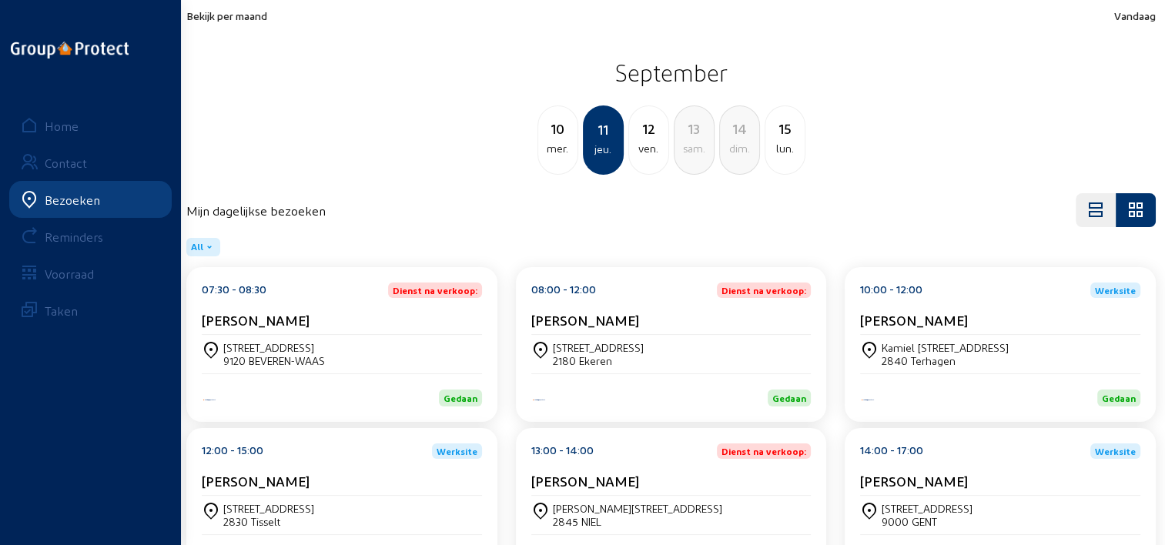
scroll to position [64, 0]
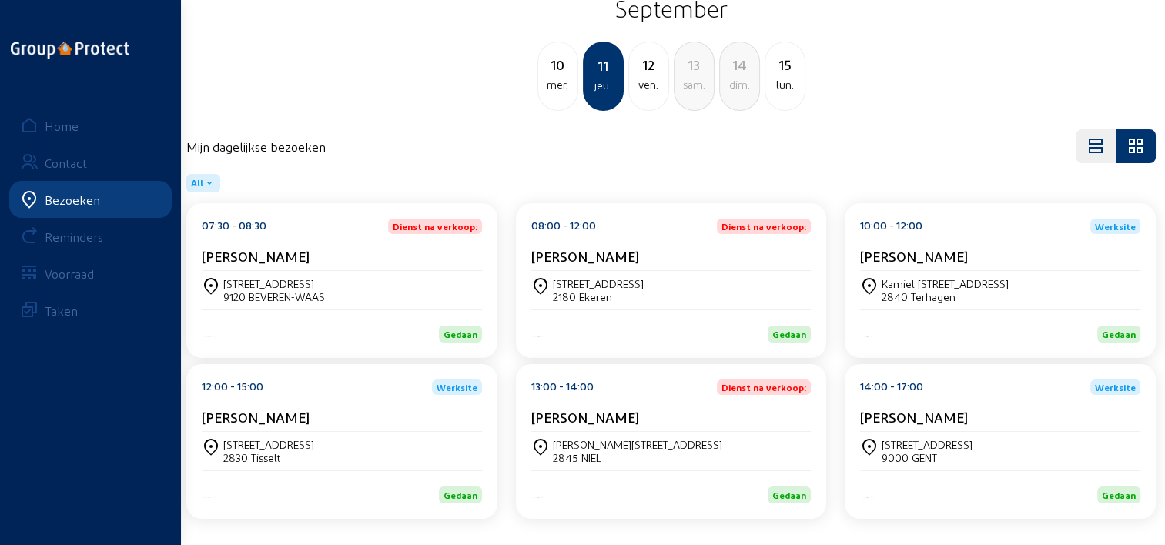
click at [933, 393] on div "14:00 - 17:00 Werksite" at bounding box center [1000, 387] width 280 height 15
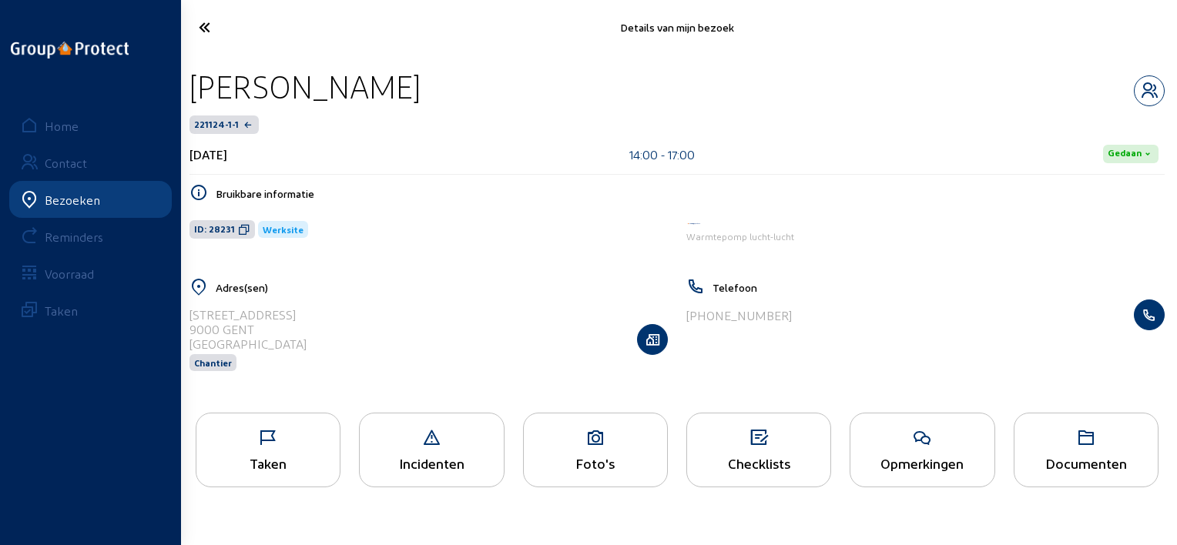
drag, startPoint x: 410, startPoint y: 85, endPoint x: 193, endPoint y: 72, distance: 216.8
click at [193, 72] on div "Katrijn Govaert" at bounding box center [676, 86] width 975 height 39
copy div "Katrijn Govaert"
click at [304, 434] on icon at bounding box center [267, 438] width 143 height 18
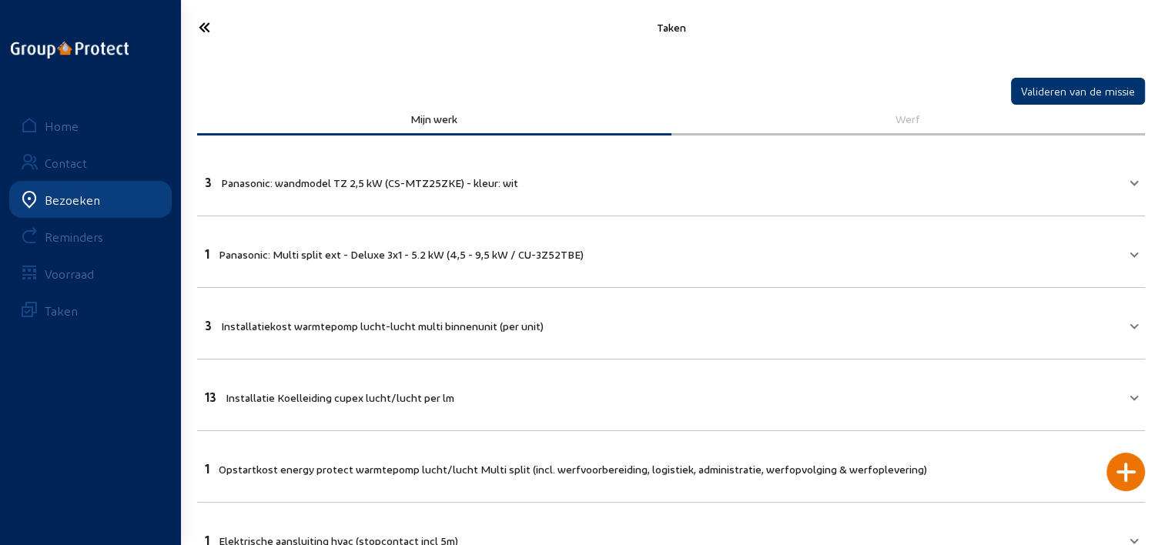
drag, startPoint x: 213, startPoint y: 35, endPoint x: 233, endPoint y: 36, distance: 20.0
click at [216, 37] on icon at bounding box center [259, 27] width 137 height 27
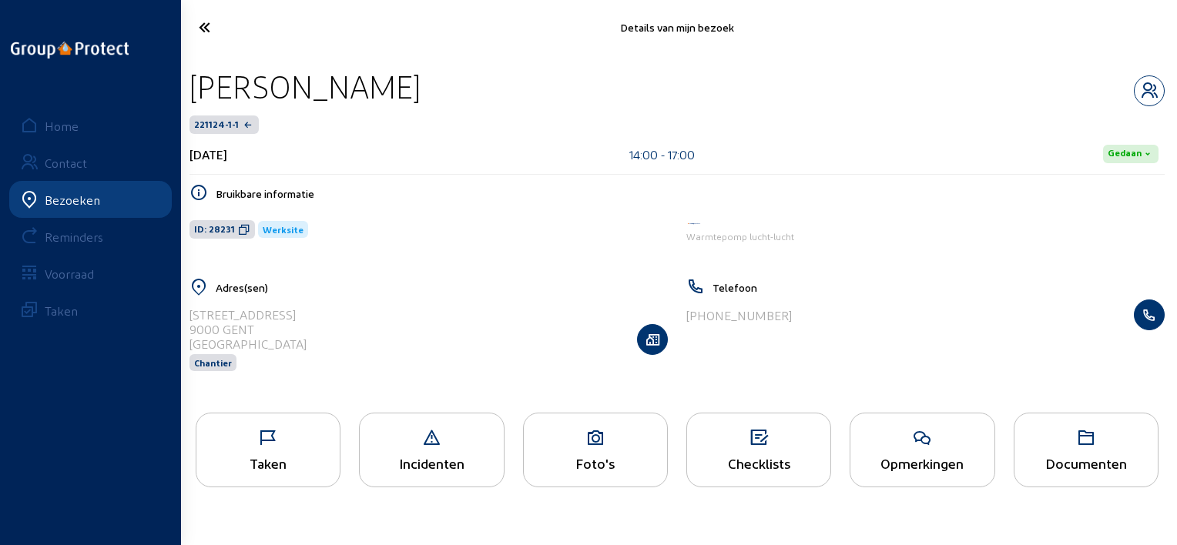
click at [214, 31] on icon at bounding box center [260, 27] width 139 height 27
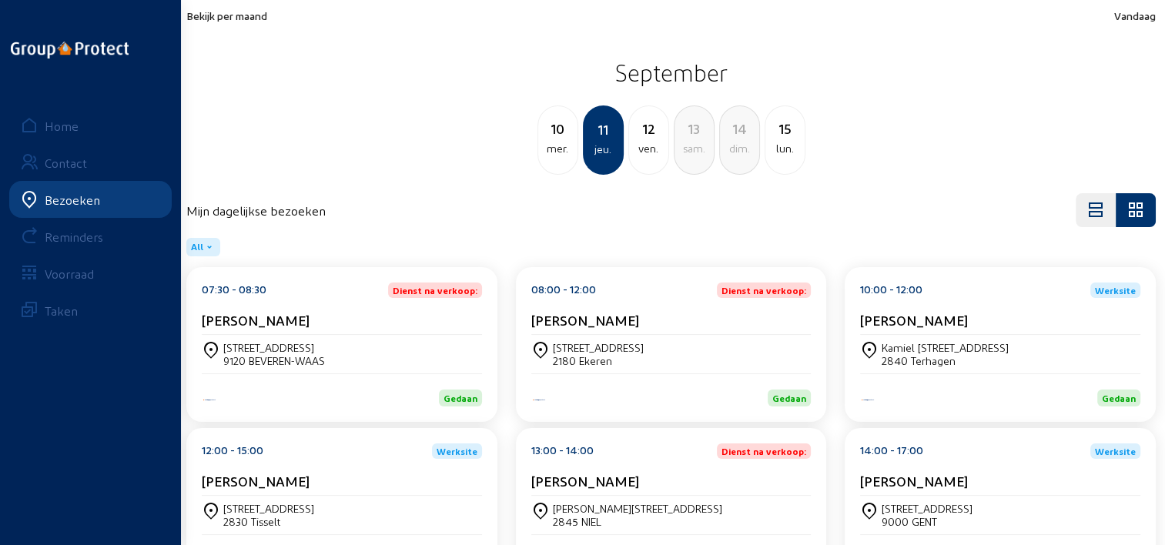
click at [630, 132] on div "12" at bounding box center [648, 129] width 39 height 22
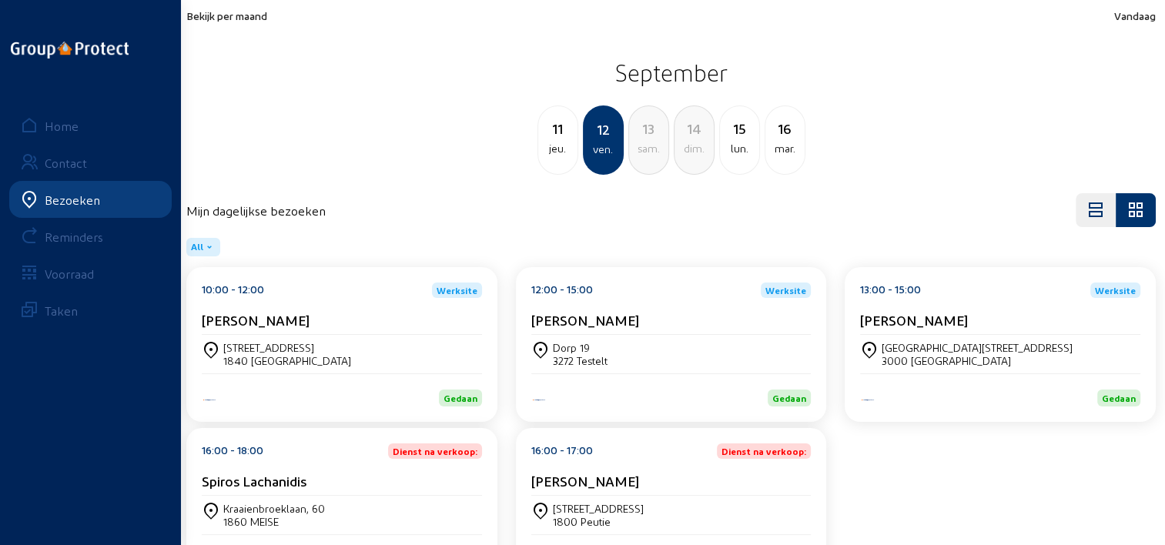
click at [355, 346] on div "Platanenlaan 18 1840 LONDERZEEL" at bounding box center [342, 354] width 280 height 26
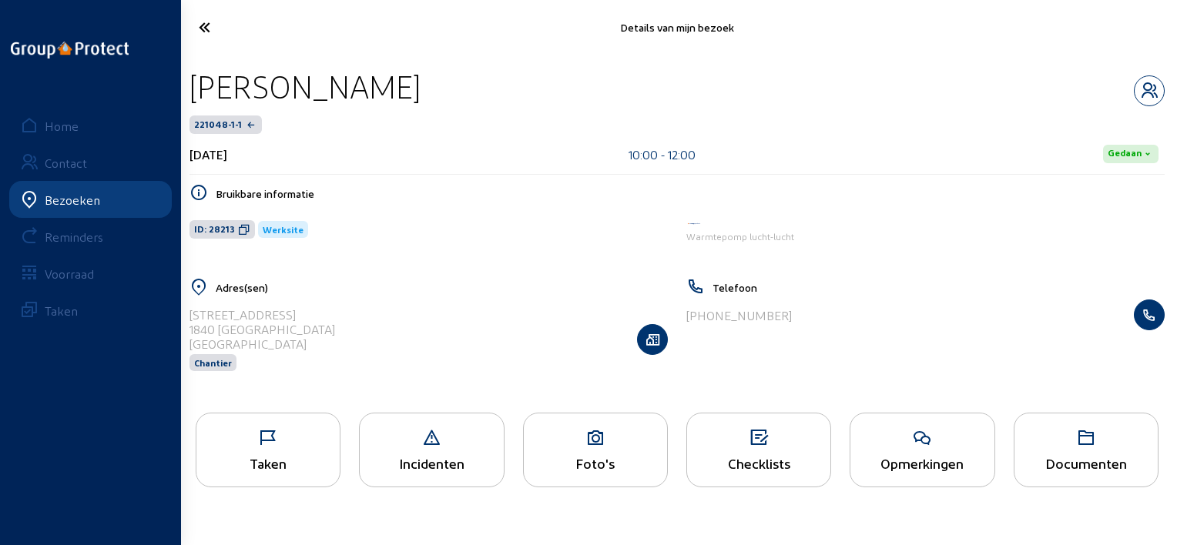
click at [868, 433] on icon at bounding box center [921, 438] width 143 height 18
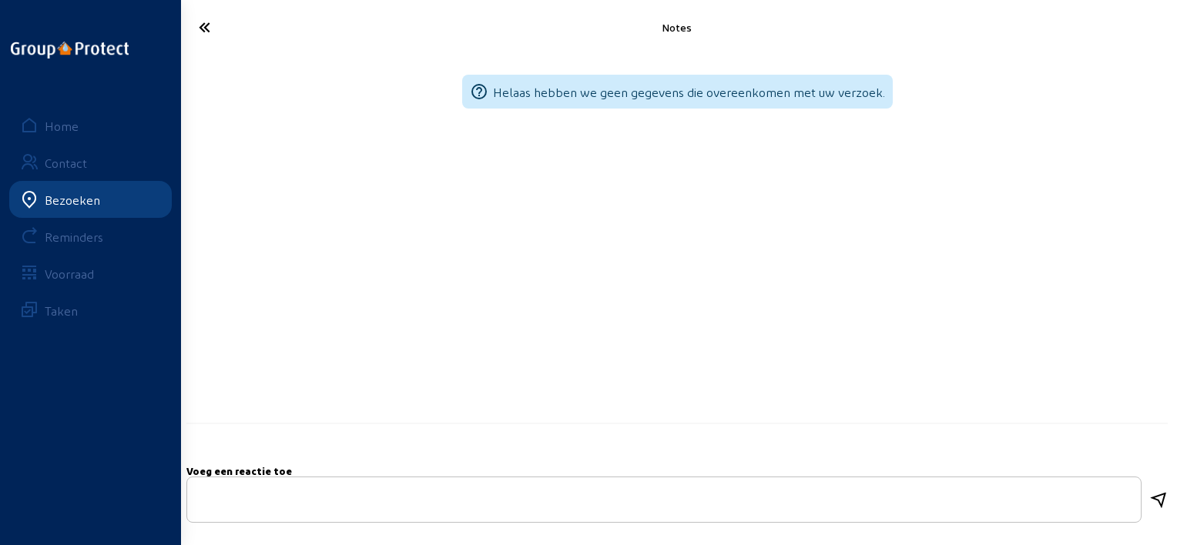
click at [210, 37] on icon at bounding box center [260, 27] width 139 height 27
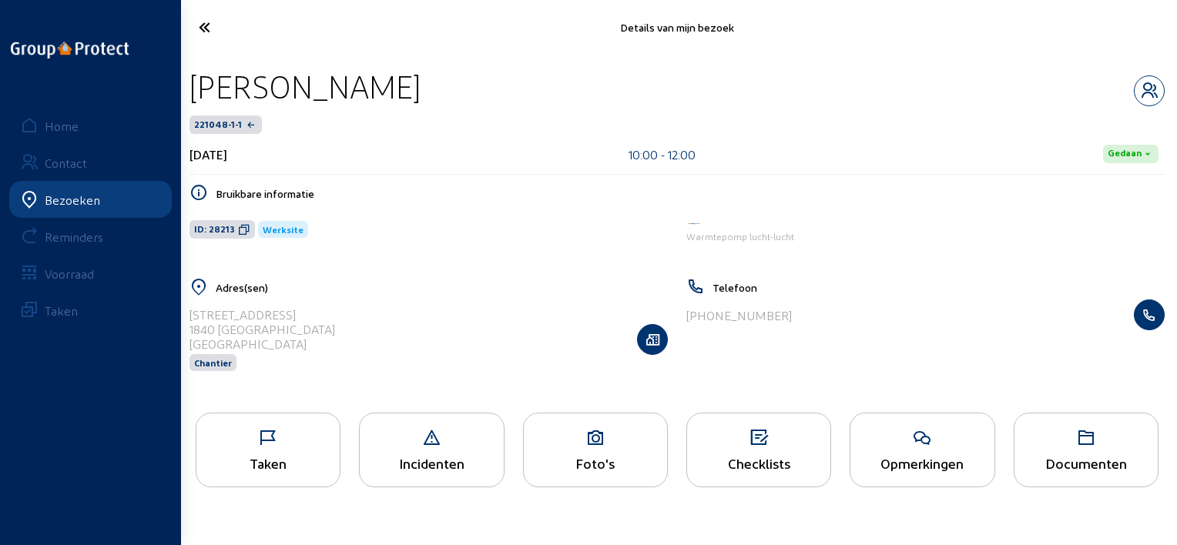
click at [290, 434] on icon at bounding box center [267, 438] width 143 height 18
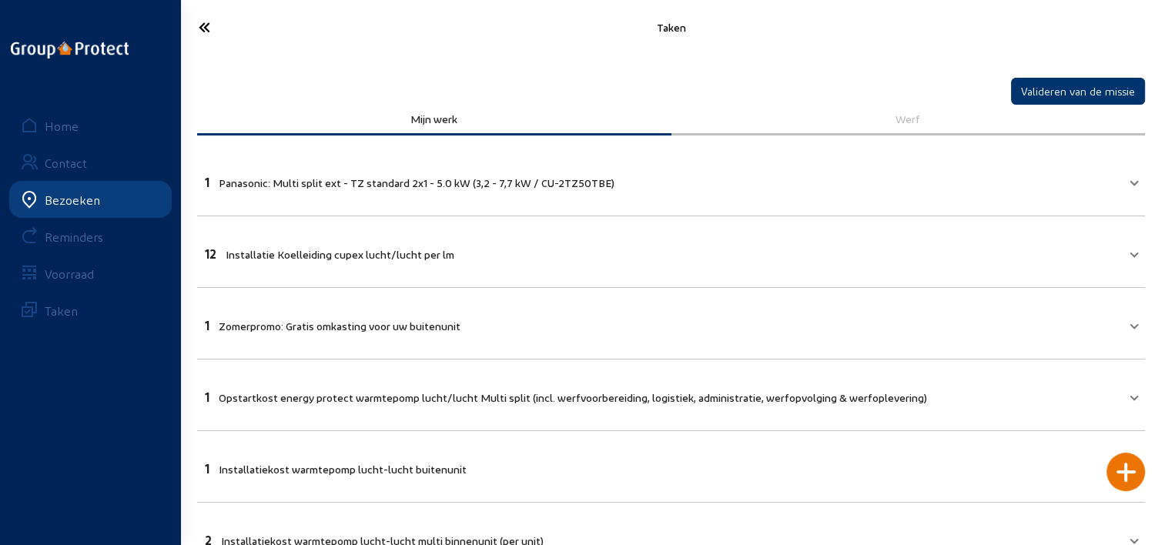
click at [203, 41] on cam-font-icon at bounding box center [259, 27] width 146 height 36
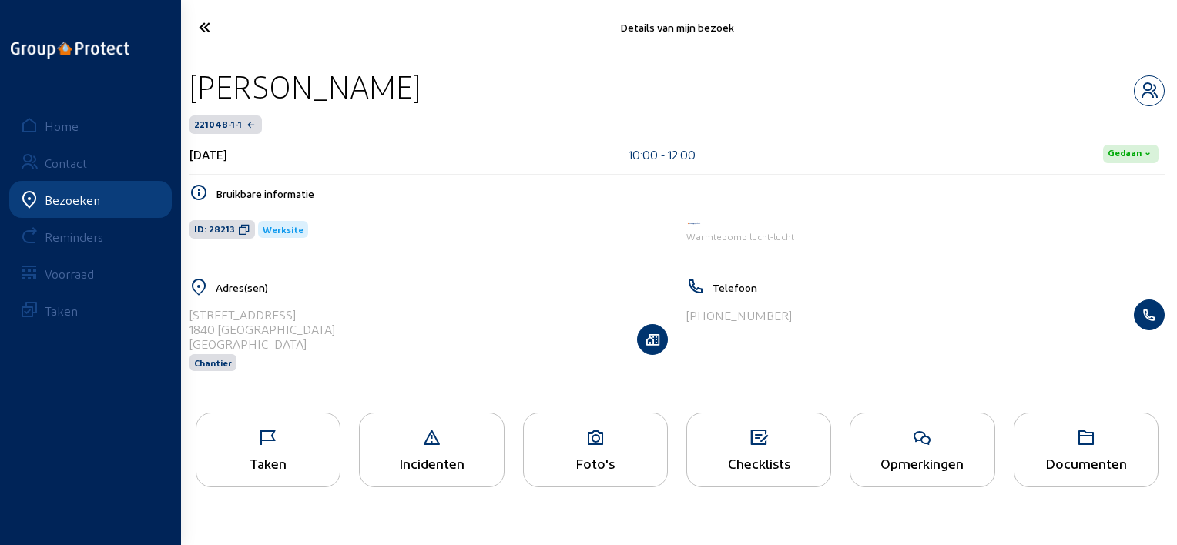
drag, startPoint x: 454, startPoint y: 92, endPoint x: 187, endPoint y: 89, distance: 266.4
click at [187, 89] on div "Linda Brusselmans 221048-1-1 12 september 2025 10:00 - 12:00 Gedaan Bruikbare i…" at bounding box center [676, 229] width 999 height 349
copy div "Linda Brusselmans"
click at [230, 32] on icon at bounding box center [260, 27] width 139 height 27
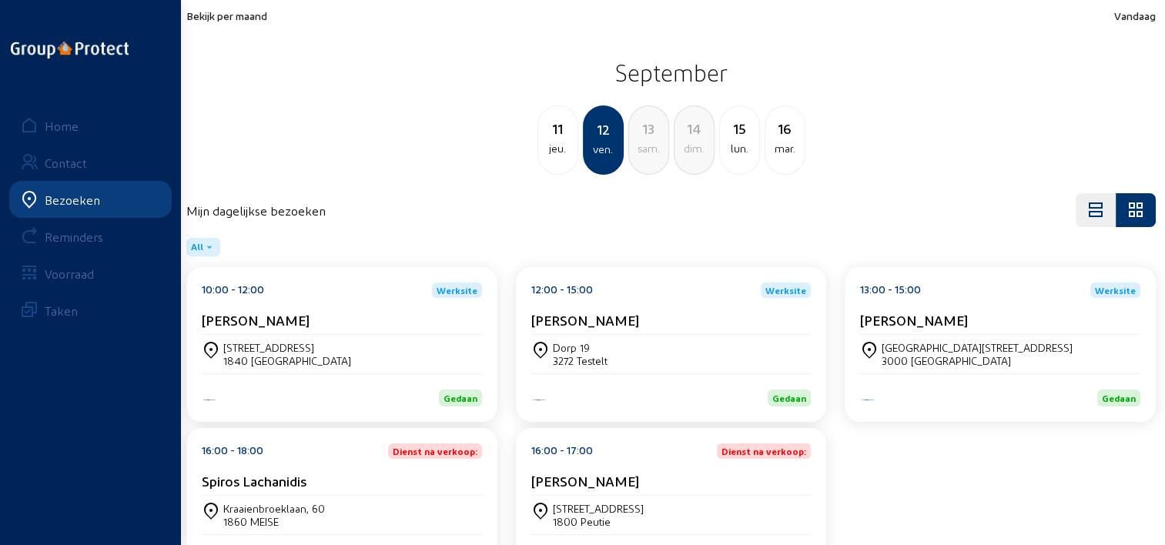
click at [605, 312] on div "Vincent Lau" at bounding box center [671, 320] width 280 height 16
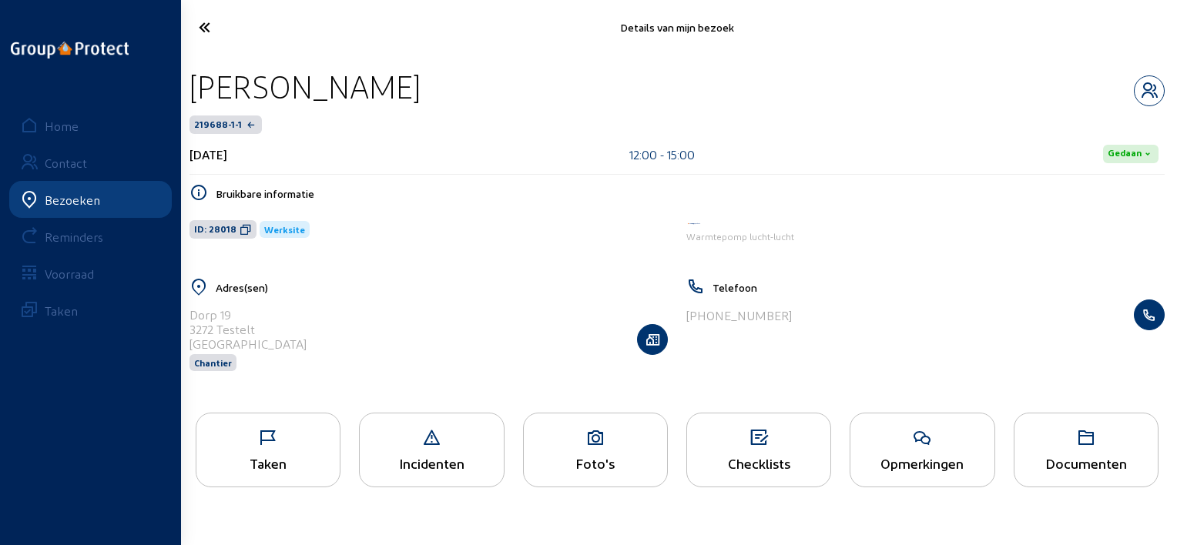
drag, startPoint x: 372, startPoint y: 95, endPoint x: 182, endPoint y: 86, distance: 189.6
click at [182, 86] on div "Vincent Lau 219688-1-1 12 september 2025 12:00 - 15:00 Gedaan Bruikbare informa…" at bounding box center [676, 229] width 999 height 349
click at [325, 471] on div "Taken" at bounding box center [267, 463] width 143 height 16
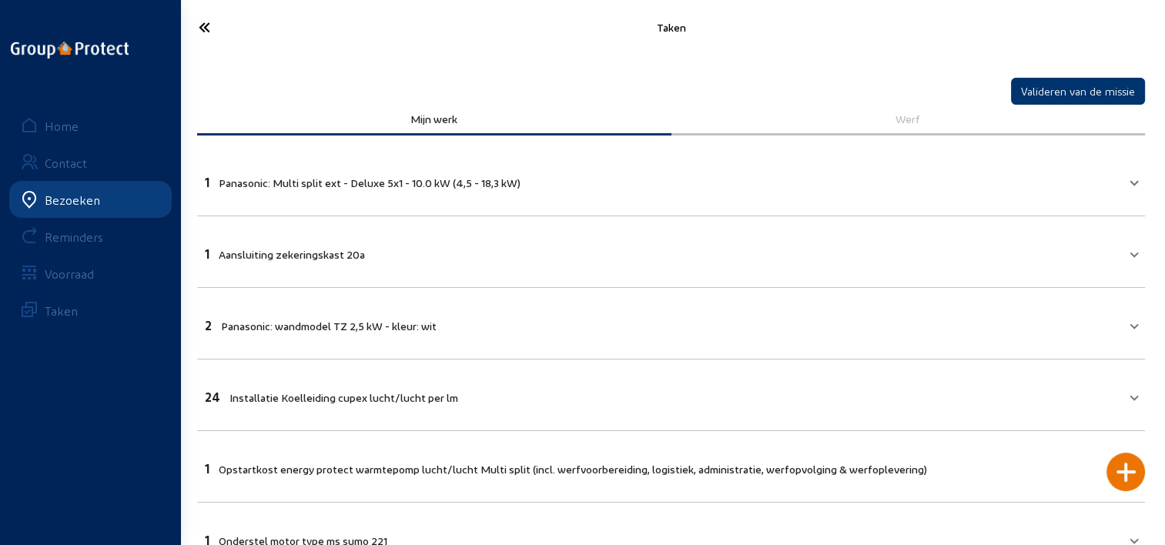
click at [200, 25] on icon at bounding box center [259, 27] width 137 height 27
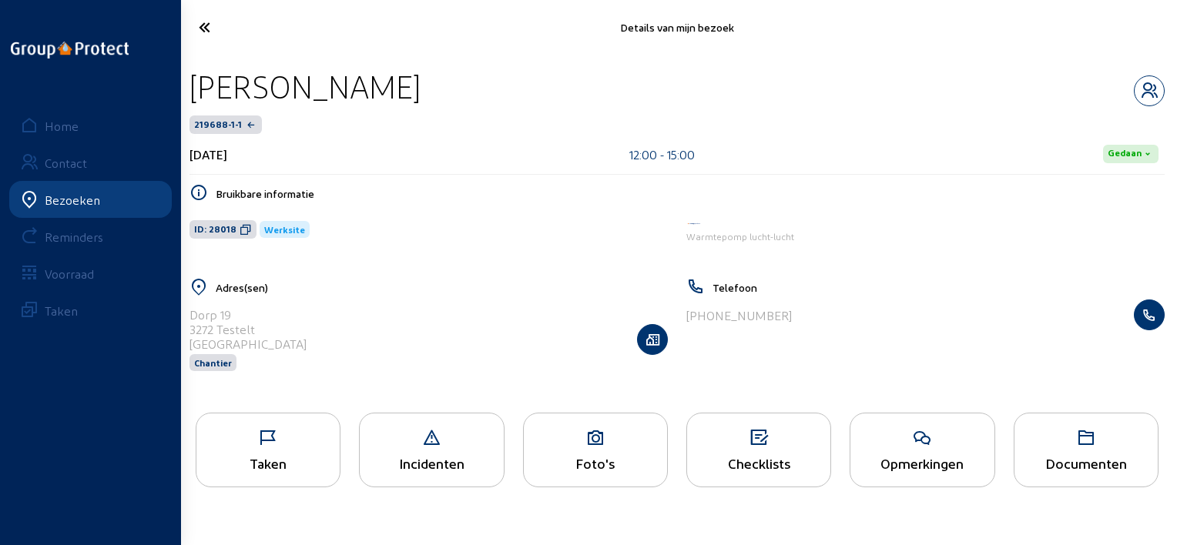
click at [215, 32] on icon at bounding box center [260, 27] width 139 height 27
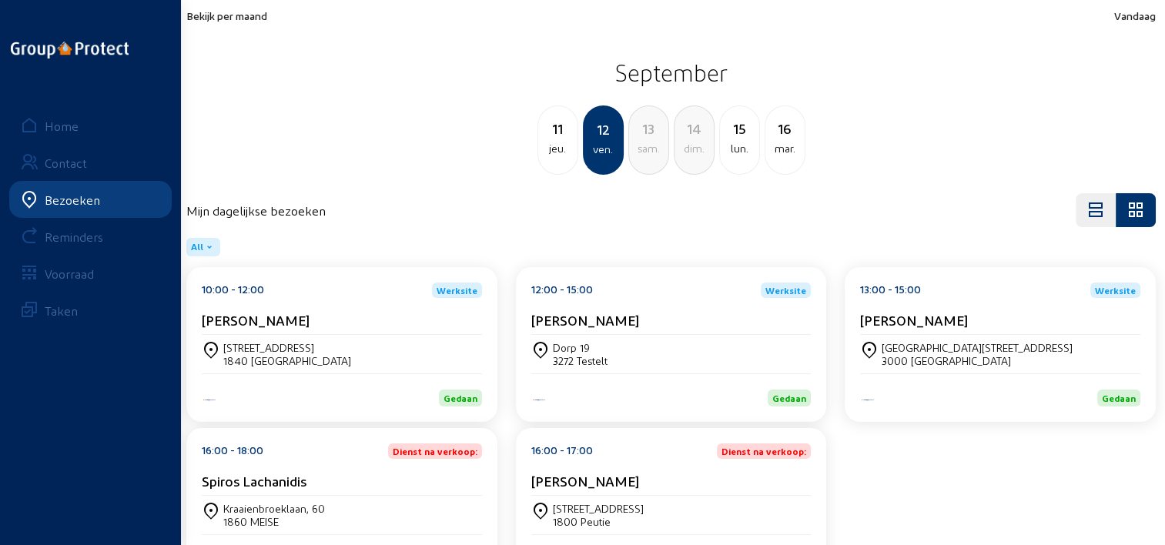
click at [879, 300] on div "13:00 - 15:00 Werksite GUY PECKSTADT" at bounding box center [1000, 309] width 280 height 52
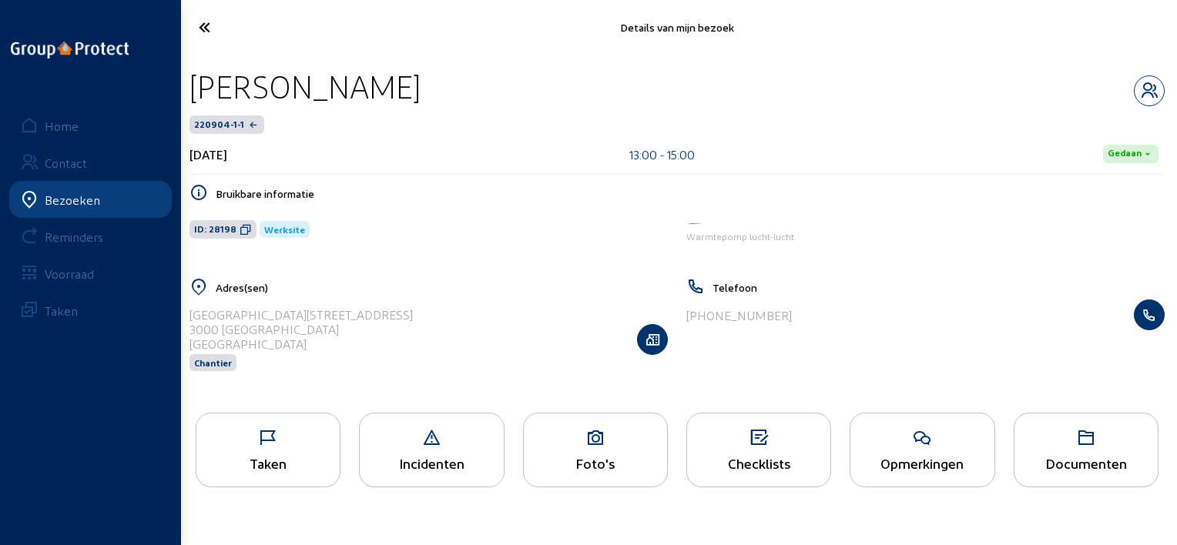
drag, startPoint x: 440, startPoint y: 82, endPoint x: 183, endPoint y: 75, distance: 257.3
click at [183, 75] on div "GUY PECKSTADT 220904-1-1 12 september 2025 13:00 - 15:00 Gedaan Bruikbare infor…" at bounding box center [676, 229] width 999 height 349
click at [238, 461] on div "Taken" at bounding box center [267, 463] width 143 height 16
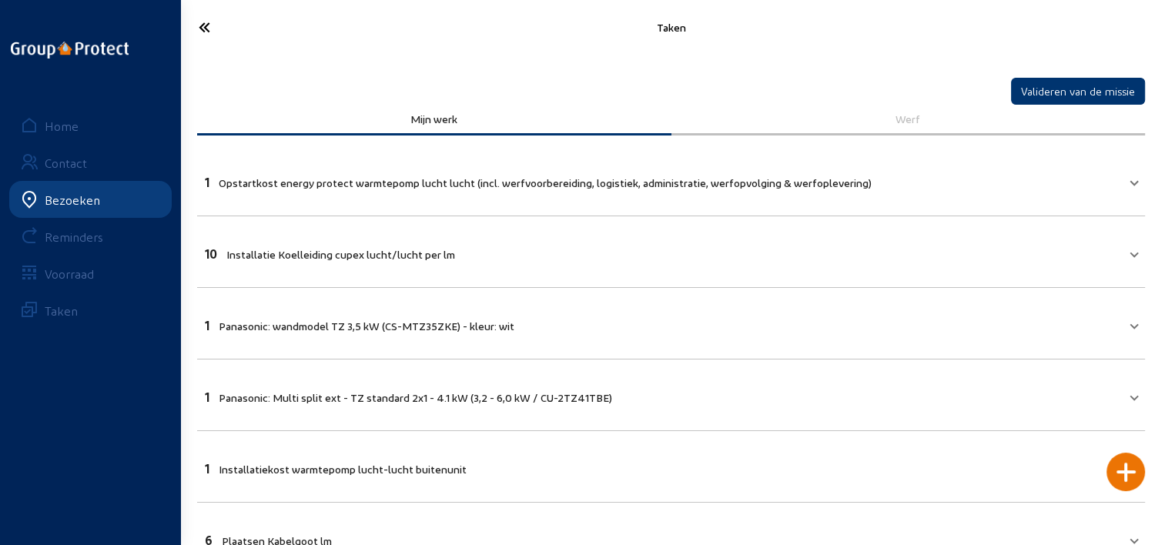
click at [212, 25] on icon at bounding box center [259, 27] width 137 height 27
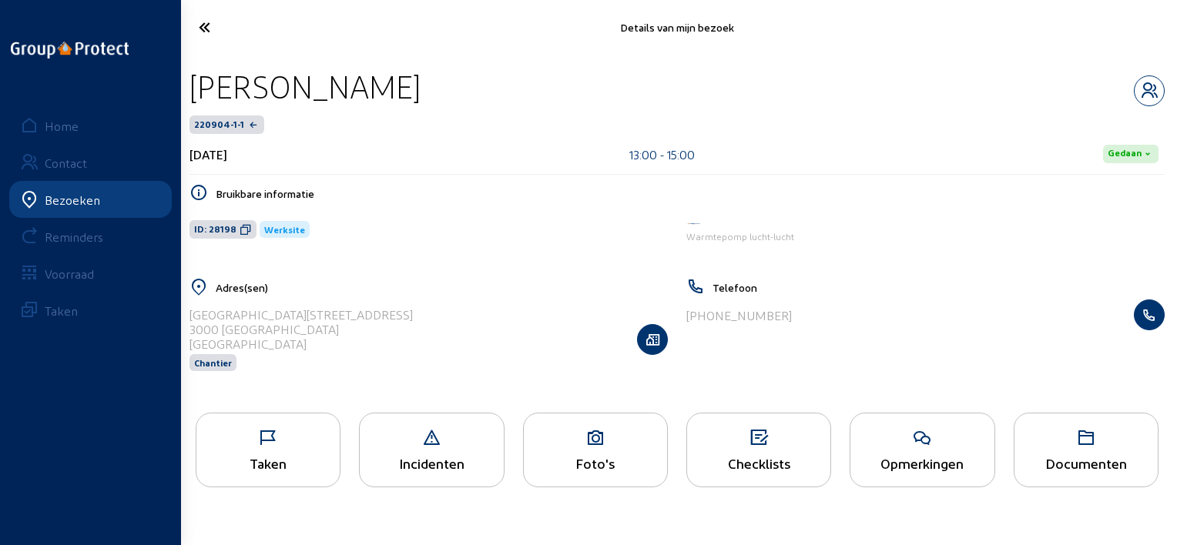
click at [216, 35] on icon at bounding box center [260, 27] width 139 height 27
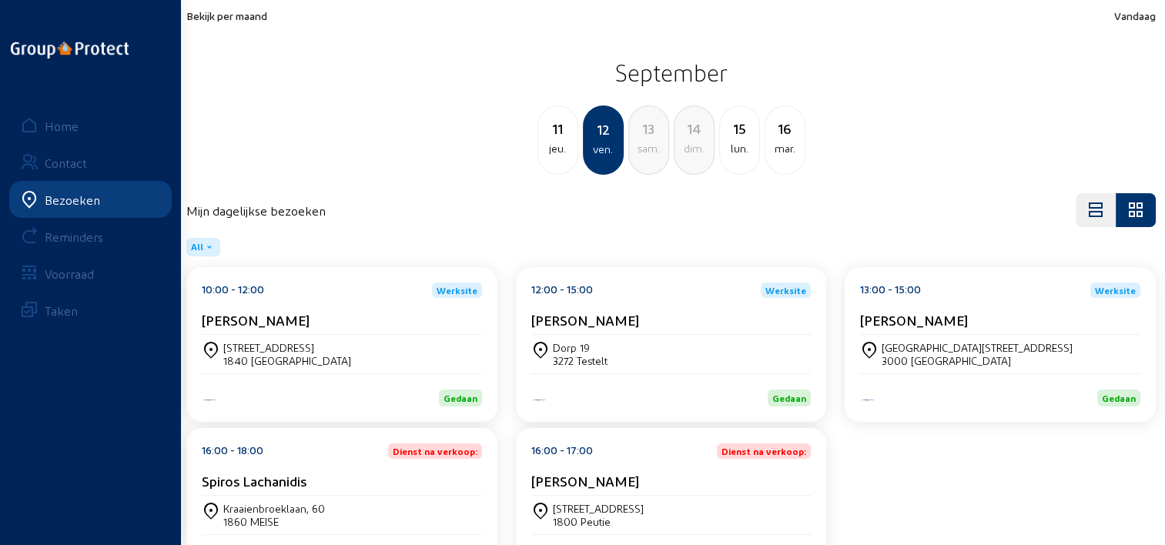
click at [373, 497] on div "Kraaienbroeklaan, 60 1860 MEISE" at bounding box center [342, 515] width 280 height 38
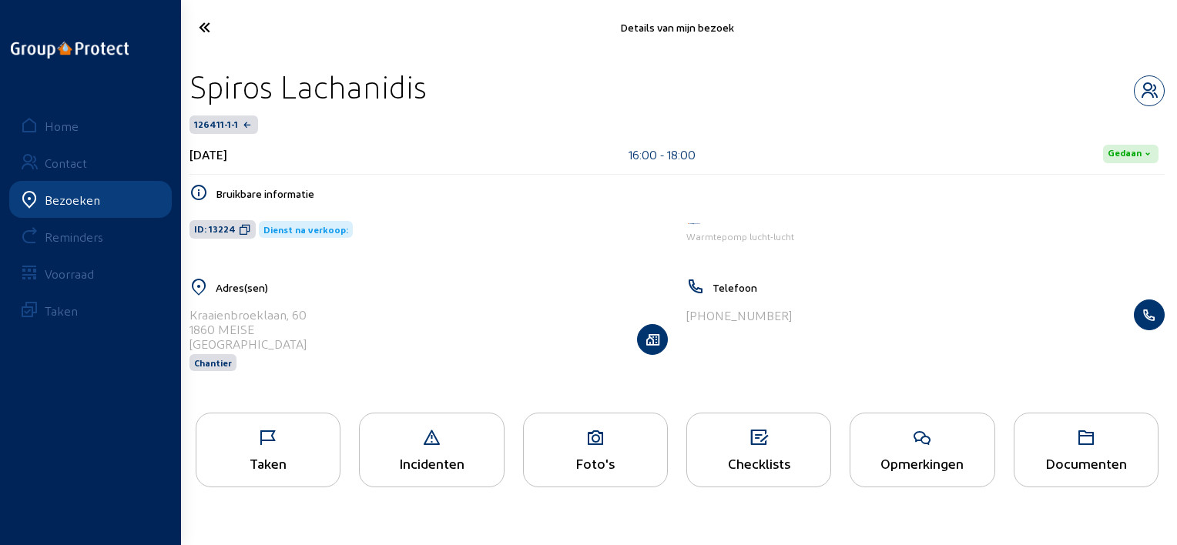
drag, startPoint x: 440, startPoint y: 96, endPoint x: 188, endPoint y: 93, distance: 251.8
click at [188, 93] on div "Spiros Lachanidis 126411-1-1 12 september 2025 16:00 - 18:00 Gedaan Bruikbare i…" at bounding box center [676, 229] width 999 height 349
click at [236, 38] on icon at bounding box center [260, 27] width 139 height 27
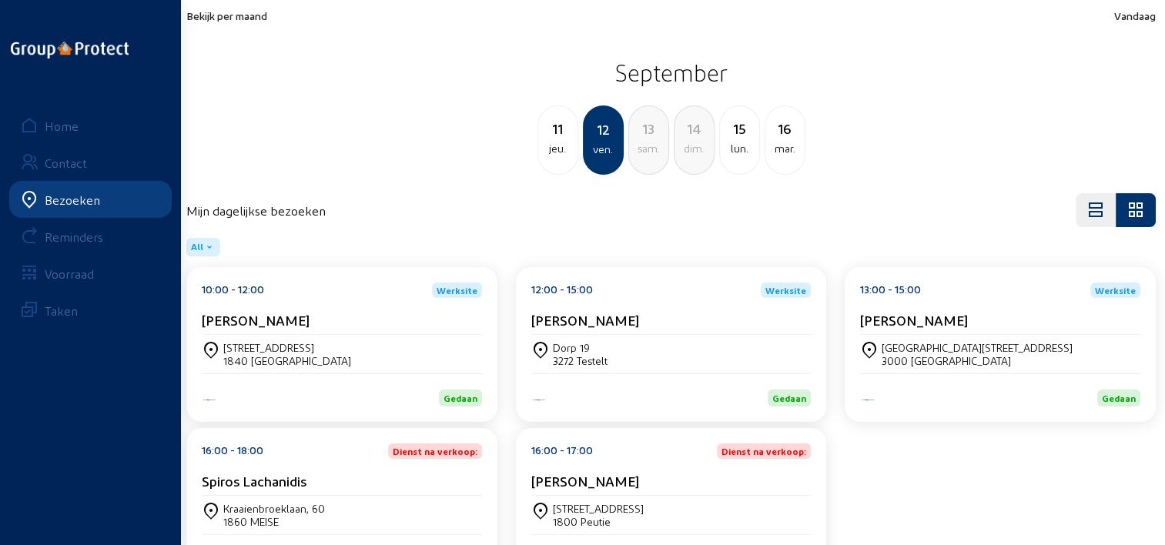
click at [653, 492] on div "Michel Cooreman-Tordeur" at bounding box center [671, 484] width 280 height 23
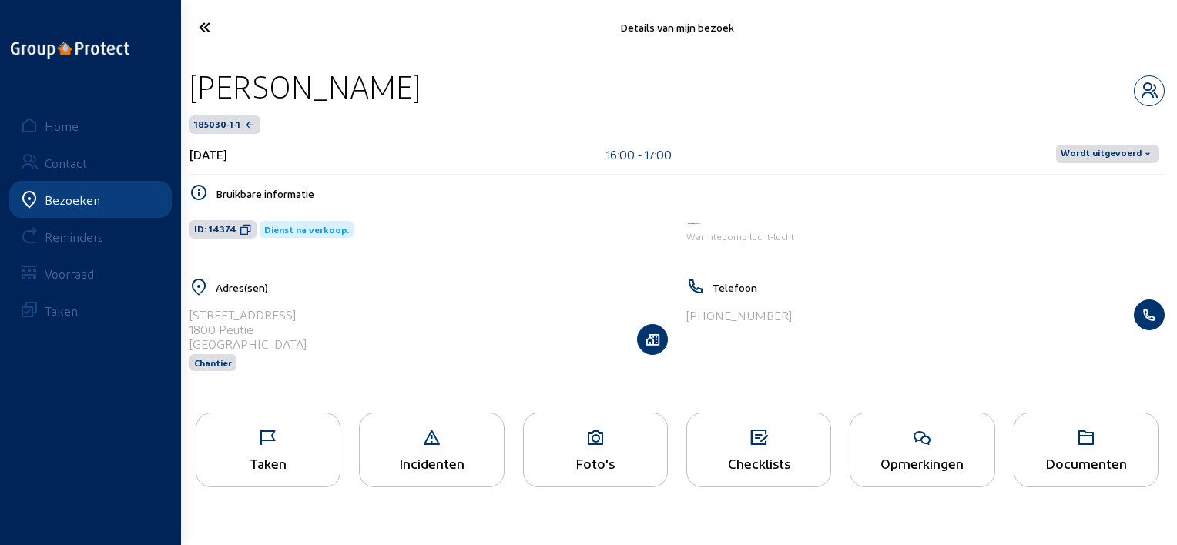
drag, startPoint x: 567, startPoint y: 95, endPoint x: 209, endPoint y: 108, distance: 357.5
click at [206, 107] on div "Michel Cooreman-Tordeur 185030-1-1 12 september 2025 16:00 - 17:00 Wordt uitgev…" at bounding box center [676, 121] width 975 height 108
click at [561, 89] on div "Michel Cooreman-Tordeur" at bounding box center [676, 86] width 975 height 39
drag, startPoint x: 536, startPoint y: 89, endPoint x: 194, endPoint y: 97, distance: 342.0
click at [194, 97] on div "Michel Cooreman-Tordeur" at bounding box center [676, 86] width 975 height 39
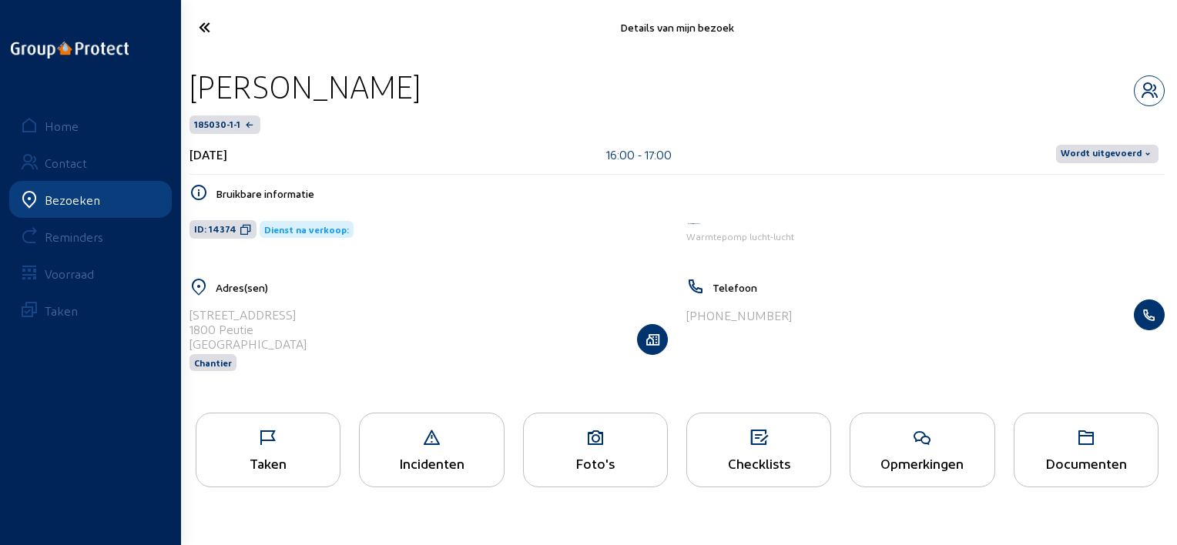
click at [216, 33] on icon at bounding box center [260, 27] width 139 height 27
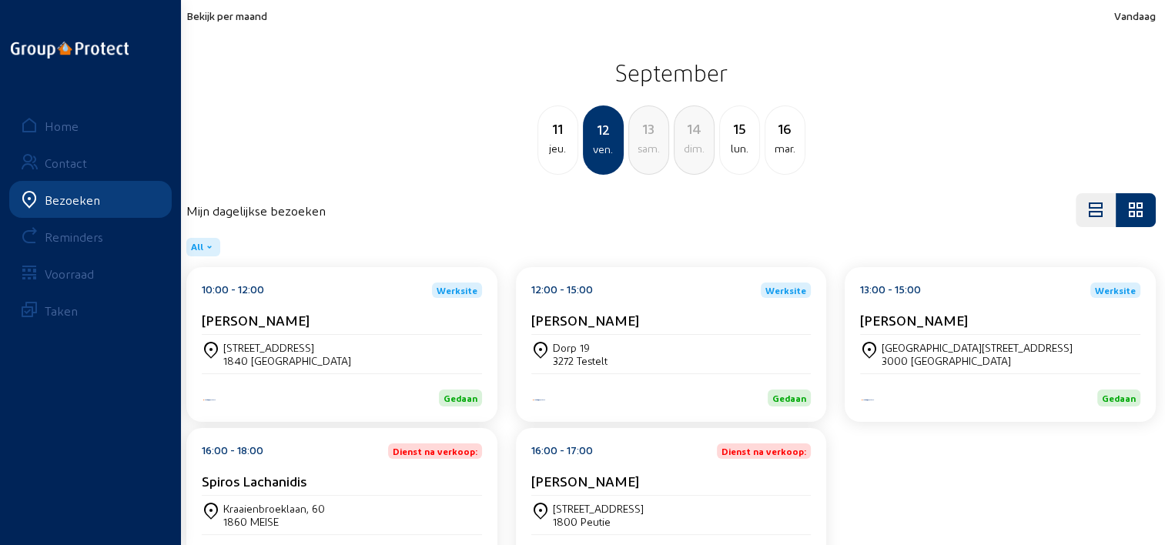
click at [207, 25] on div "Bekijk per maand Vandaag September 11 jeu. 12 ven. 13 sam. 14 dim. 15 lun. 16 m…" at bounding box center [670, 92] width 969 height 166
click at [241, 23] on div "Bekijk per maand Vandaag September 11 jeu. 12 ven. 13 sam. 14 dim. 15 lun. 16 m…" at bounding box center [670, 92] width 969 height 166
click at [267, 19] on span "Bekijk per maand" at bounding box center [226, 15] width 81 height 13
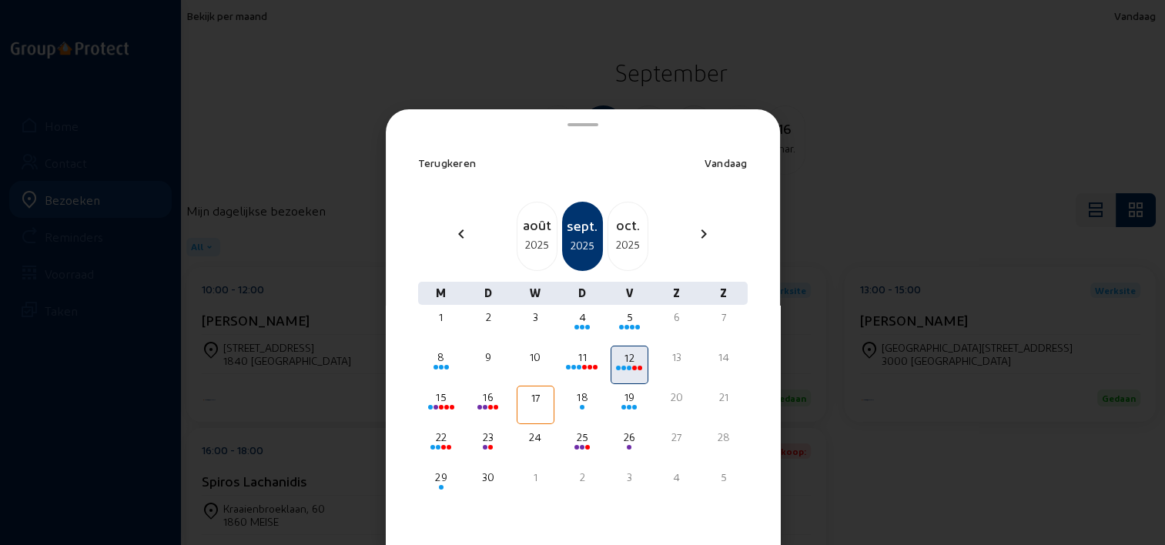
click at [922, 89] on div at bounding box center [582, 272] width 1165 height 545
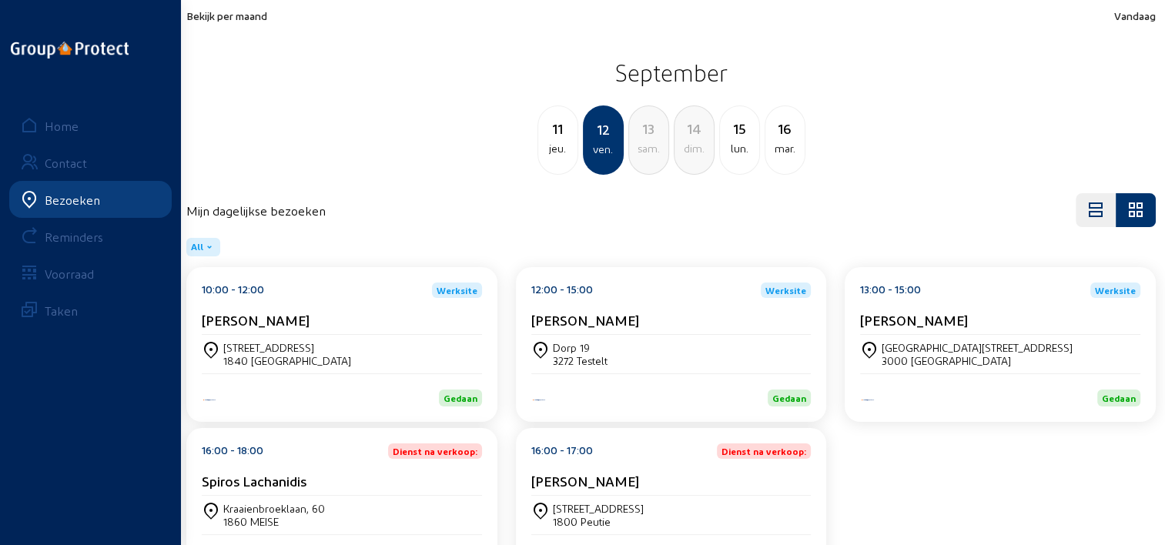
click at [122, 127] on link "Home" at bounding box center [90, 125] width 162 height 37
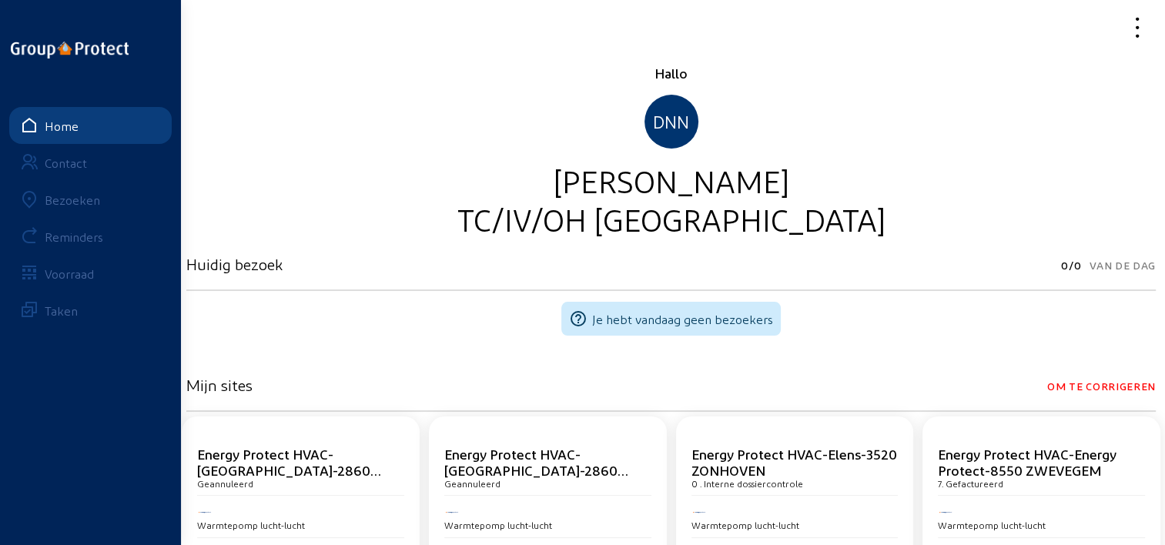
click at [1130, 38] on icon at bounding box center [1082, 27] width 137 height 27
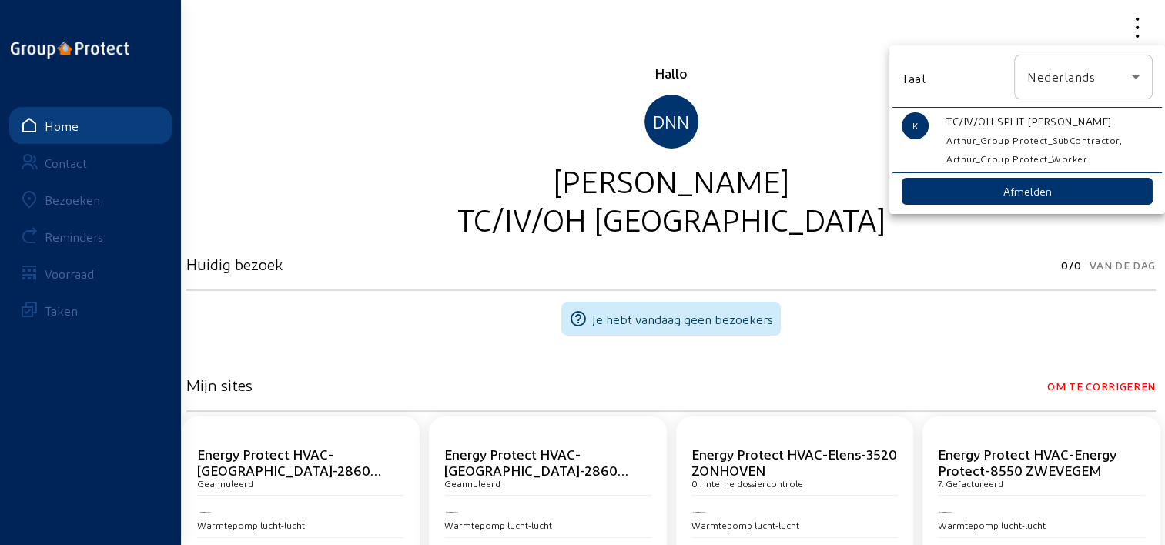
drag, startPoint x: 976, startPoint y: 184, endPoint x: 795, endPoint y: 219, distance: 184.2
click at [977, 184] on button "Afmelden" at bounding box center [1027, 191] width 251 height 27
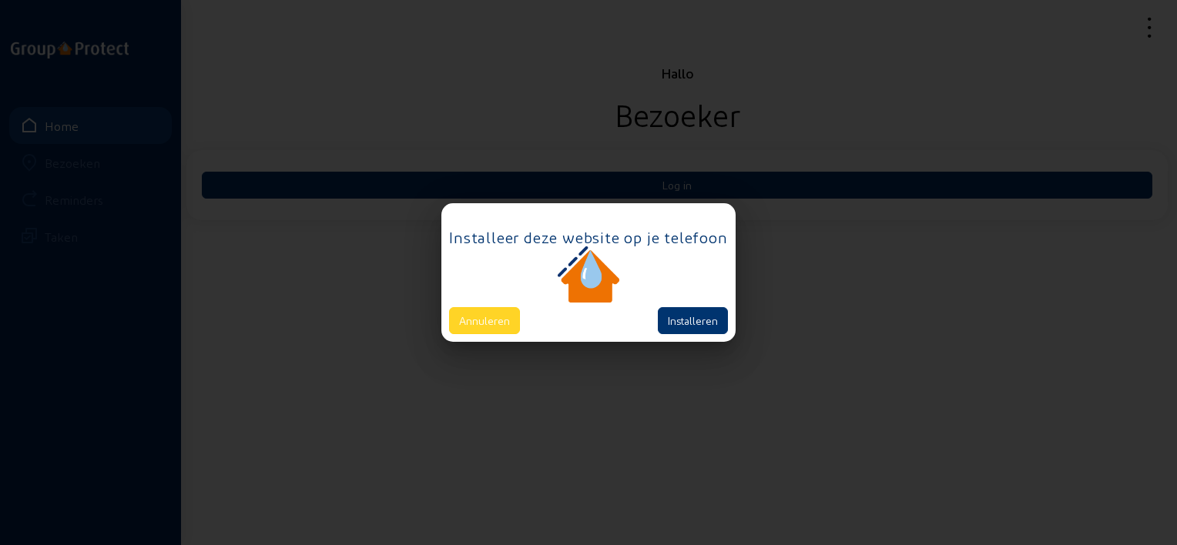
click at [487, 316] on button "Annuleren" at bounding box center [484, 320] width 71 height 27
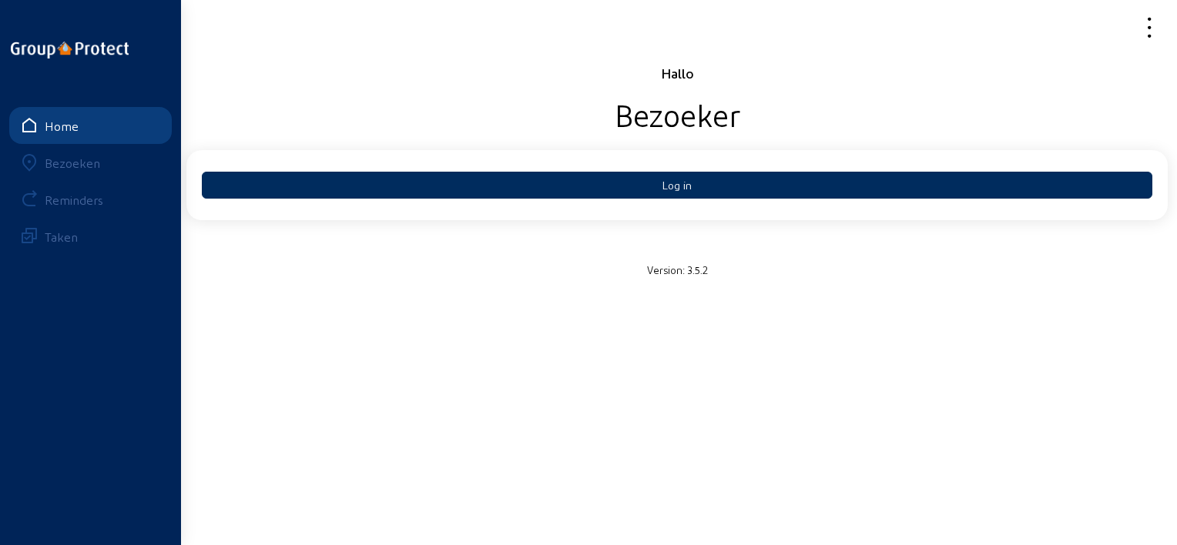
click at [485, 189] on button "Log in" at bounding box center [677, 185] width 950 height 27
